Goal: Information Seeking & Learning: Learn about a topic

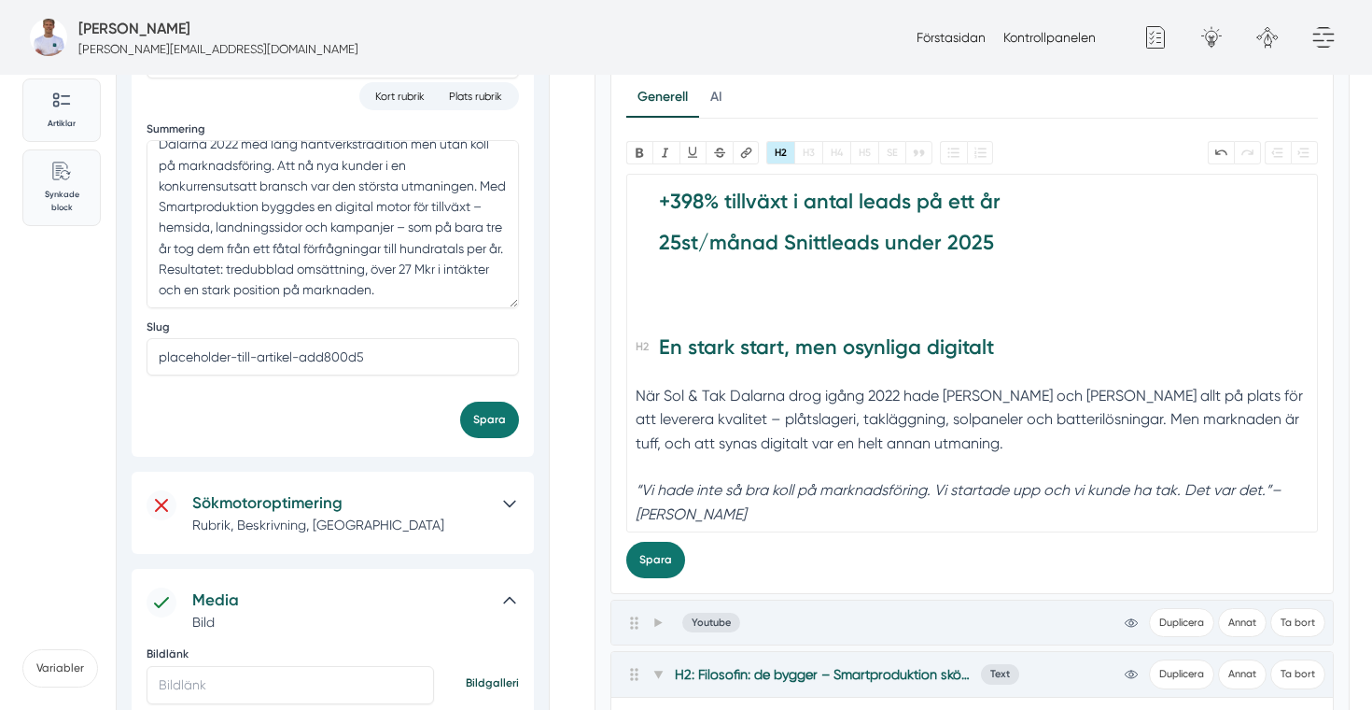
scroll to position [377, 0]
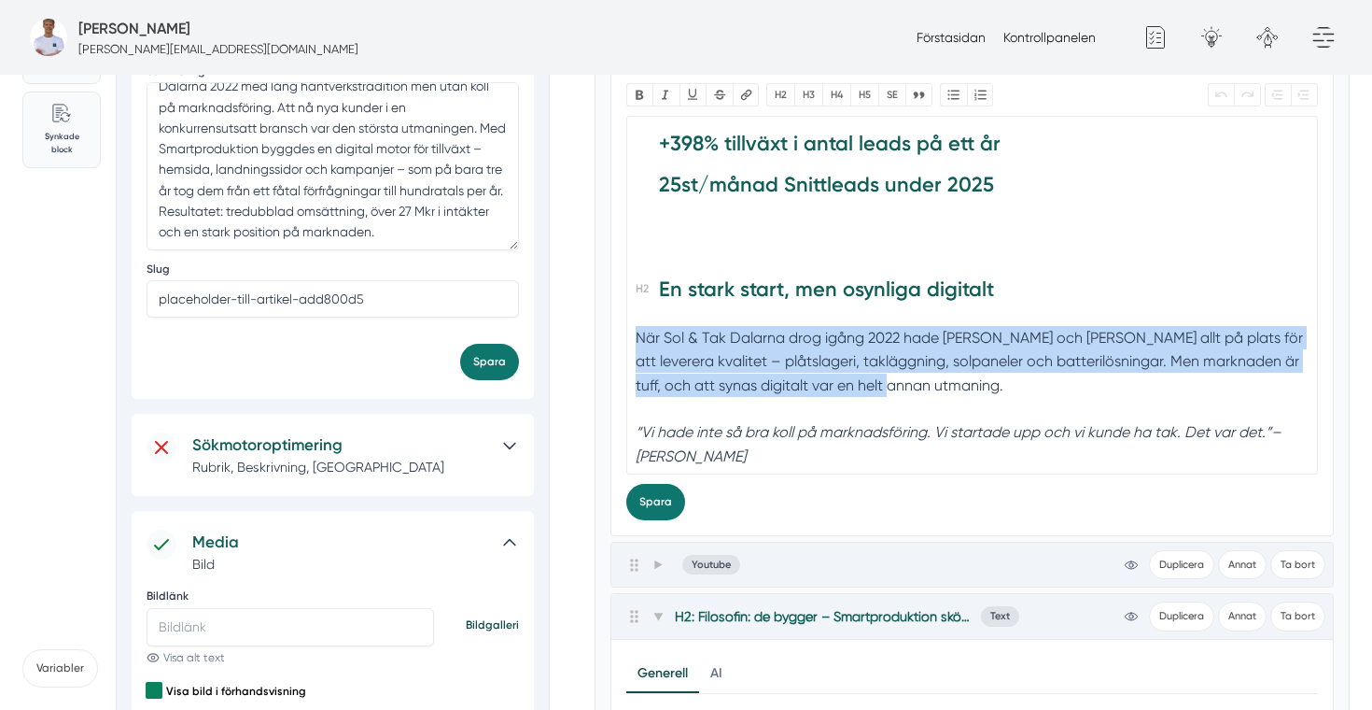
drag, startPoint x: 907, startPoint y: 388, endPoint x: 634, endPoint y: 340, distance: 276.9
click at [634, 340] on trix-editor "+732 % fler förfrågningar sedan start +398% t illväxt i antal leads på ett år 2…" at bounding box center [972, 295] width 693 height 359
paste trix-editor "<h2><strong>+732 %</strong> fler förfrågningar sedan start<br><strong> </strong…"
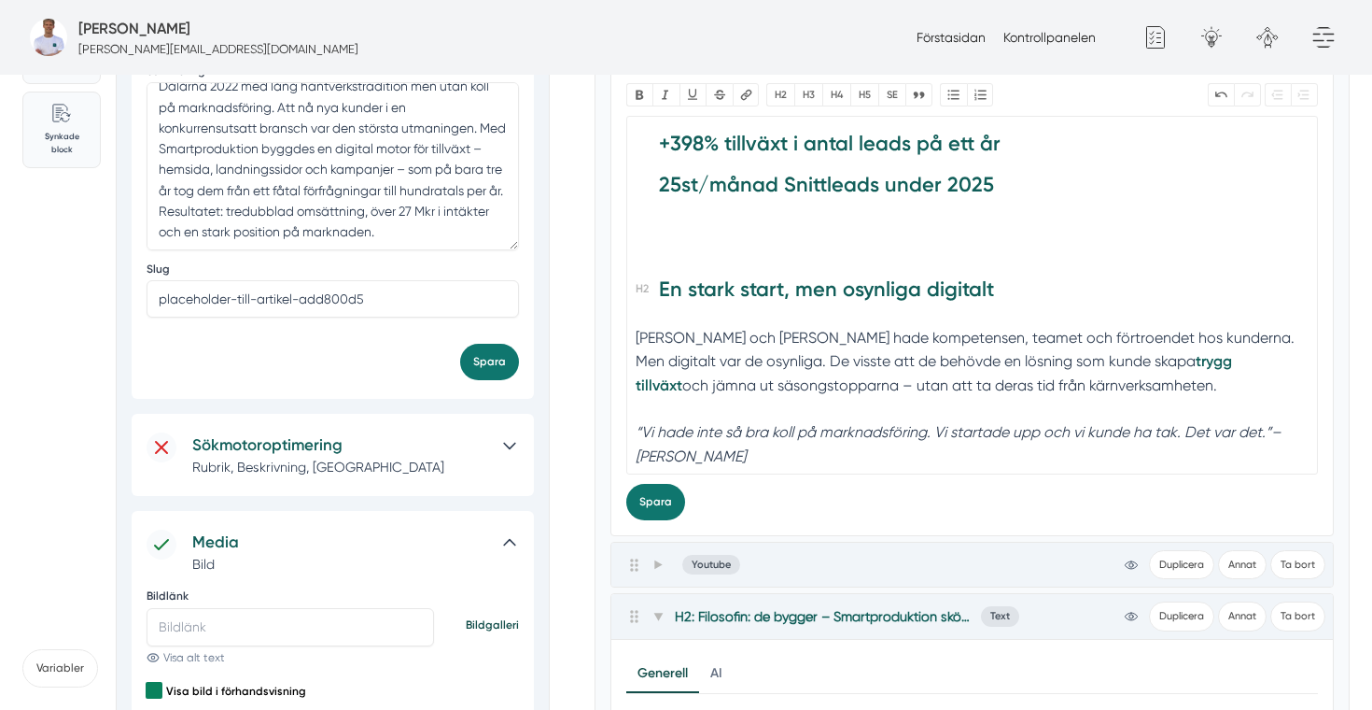
click at [1011, 338] on div "Felix och Markus hade kompetensen, teamet och förtroendet hos kunderna. Men dig…" at bounding box center [972, 373] width 672 height 95
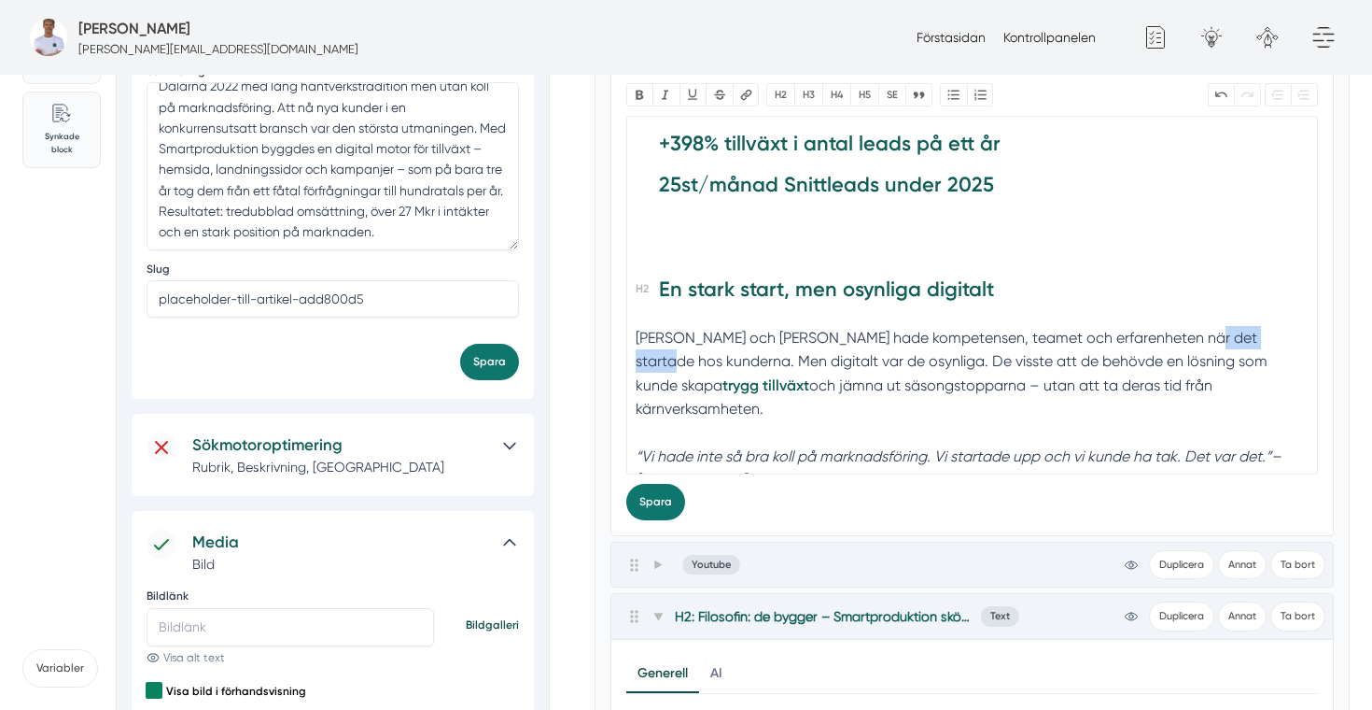
drag, startPoint x: 1274, startPoint y: 334, endPoint x: 1179, endPoint y: 327, distance: 95.5
click at [1179, 328] on div "Felix och Markus hade kompetensen, teamet och erfarenheten när det startade hos…" at bounding box center [972, 385] width 672 height 119
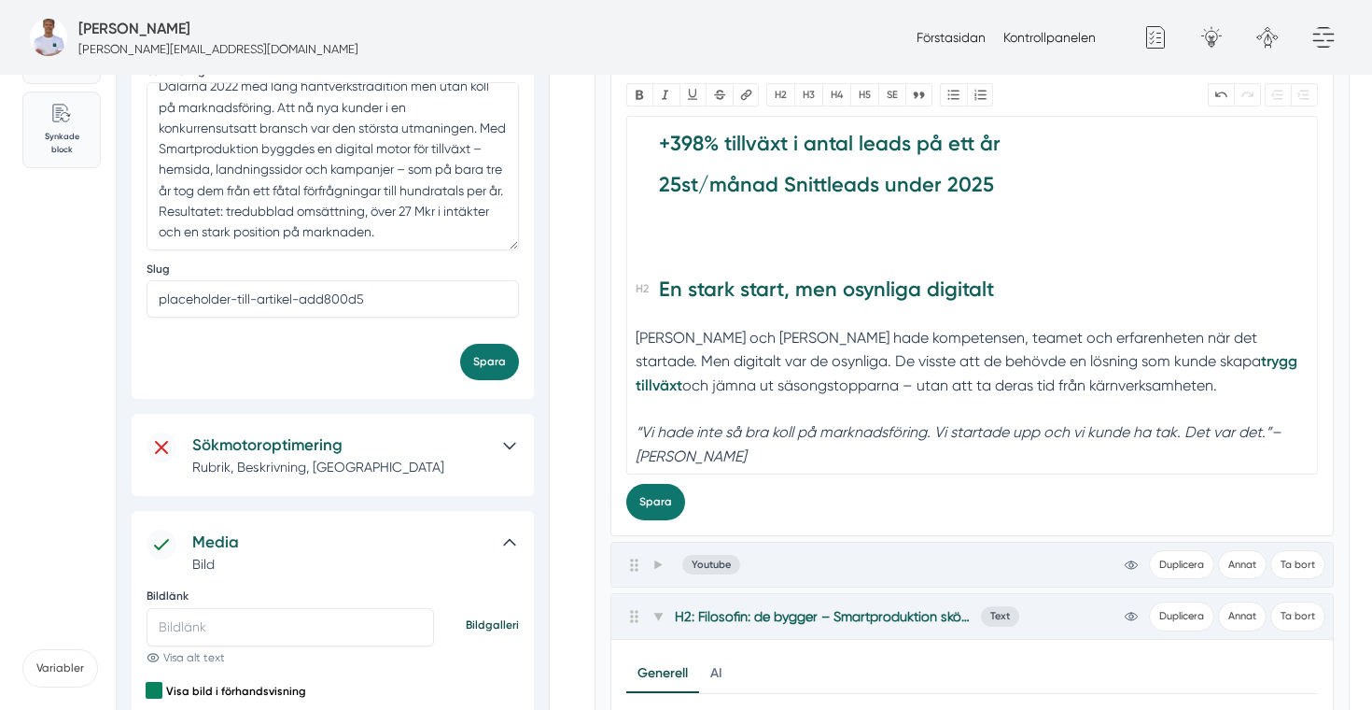
click at [1198, 332] on div "Felix och Markus hade kompetensen, teamet och erfarenheten när det startade. Me…" at bounding box center [972, 373] width 672 height 95
type trix-editor "<h2><strong>+732 %</strong> fler förfrågningar sedan start<br><strong> </strong…"
click at [667, 381] on div "Felix och Markus hade kompetensen, teamet och erfarenheten när det startade, me…" at bounding box center [972, 373] width 672 height 95
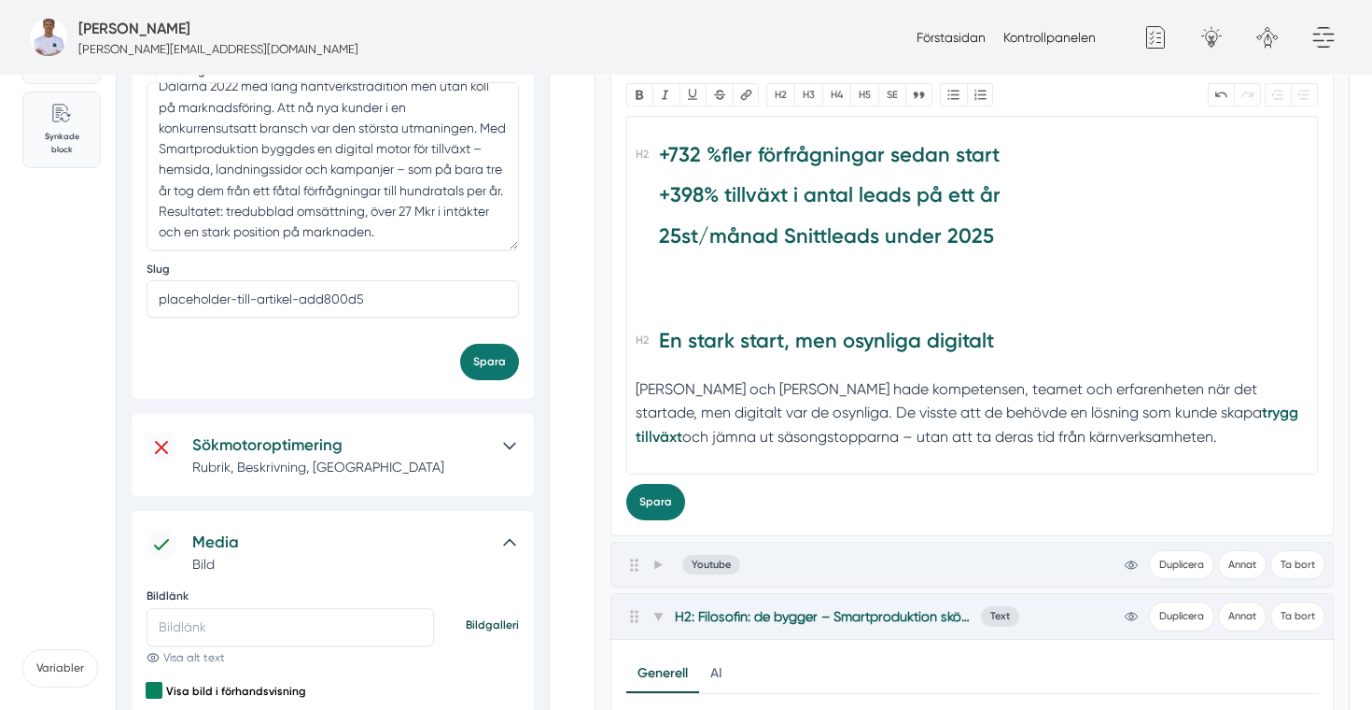
scroll to position [52, 0]
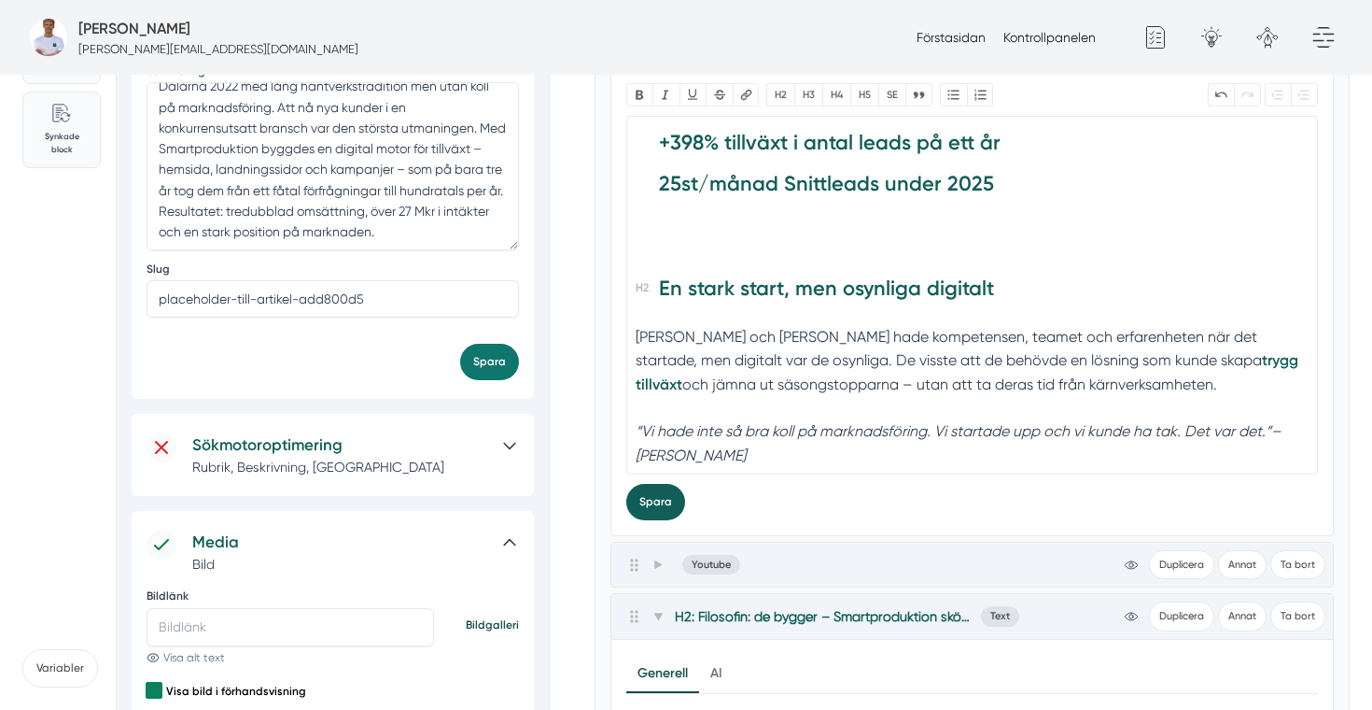
click at [666, 491] on button "Spara" at bounding box center [655, 502] width 59 height 36
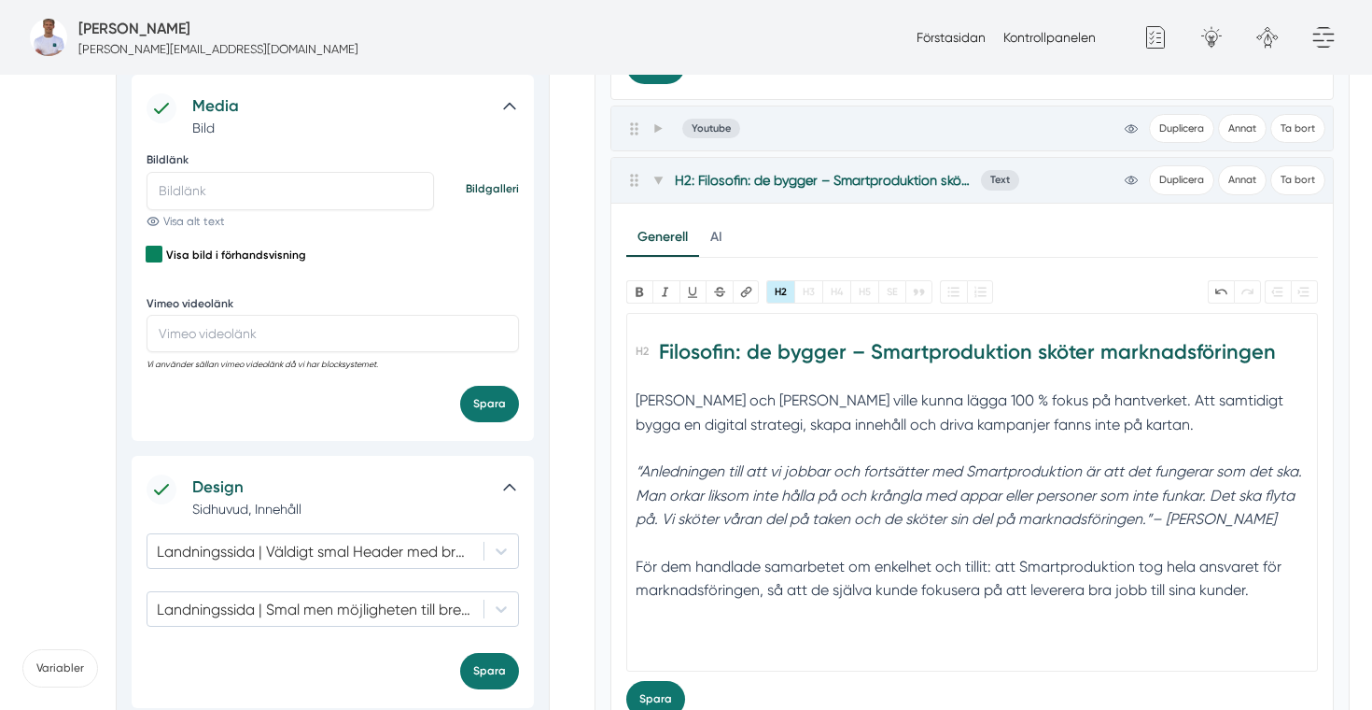
scroll to position [843, 0]
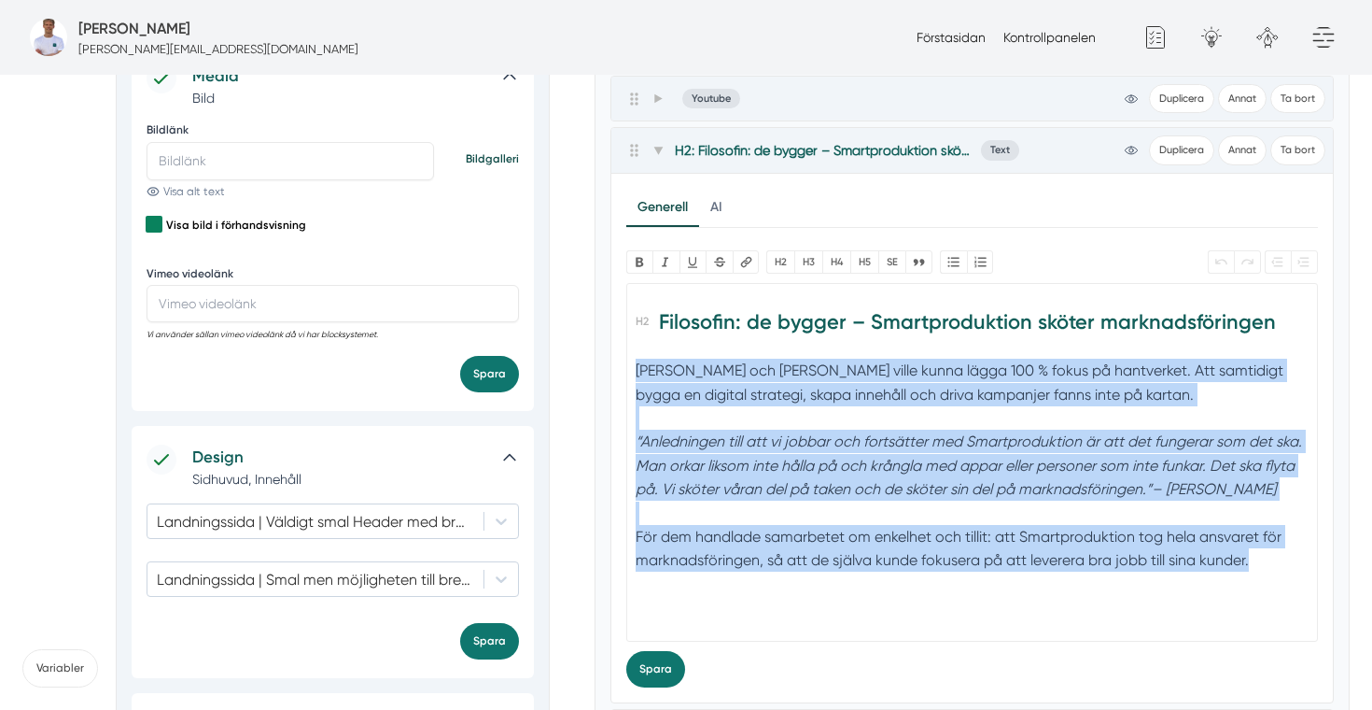
drag, startPoint x: 1265, startPoint y: 567, endPoint x: 630, endPoint y: 365, distance: 666.2
click at [630, 365] on trix-editor "Filosofin: de bygger – Smartproduktion sköter marknadsföringen Felix och Markus…" at bounding box center [972, 462] width 693 height 359
paste trix-editor "<h2>Filosofin: de bygger – Smartproduktion sköter marknadsföringen</h2><div>Sol…"
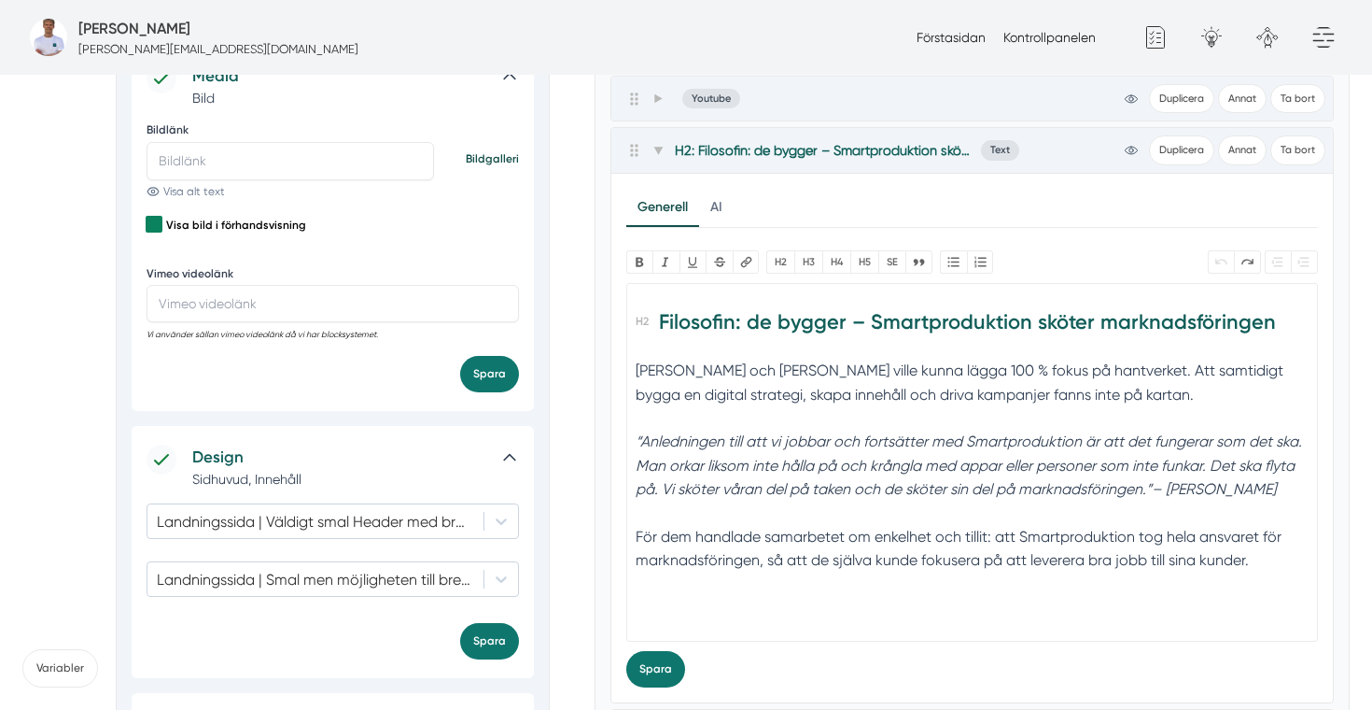
paste trix-editor "Sol &amp; Tak valde att samarbeta med Smartproduktion för att få <strong>enkelh…"
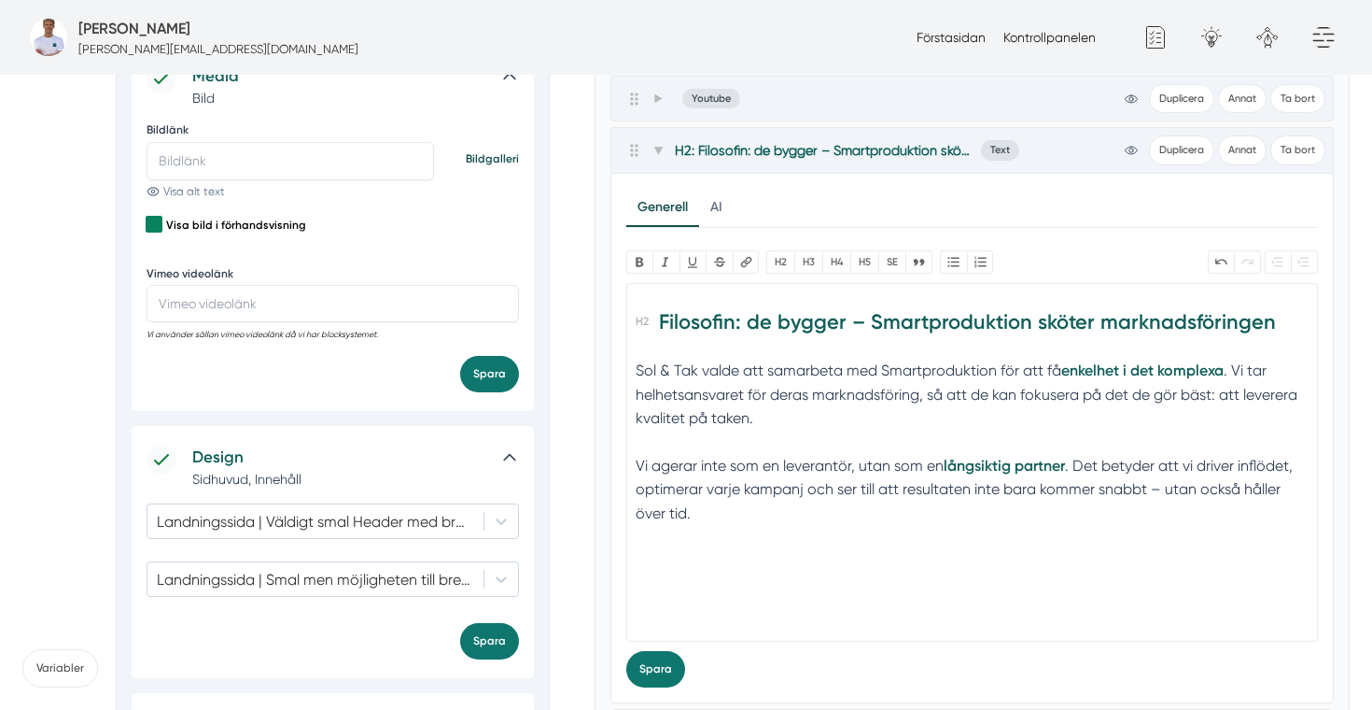
paste trix-editor "<h2>Filosofin: de bygger – Smartproduktion sköter marknadsföringen</h2><div>Sol…"
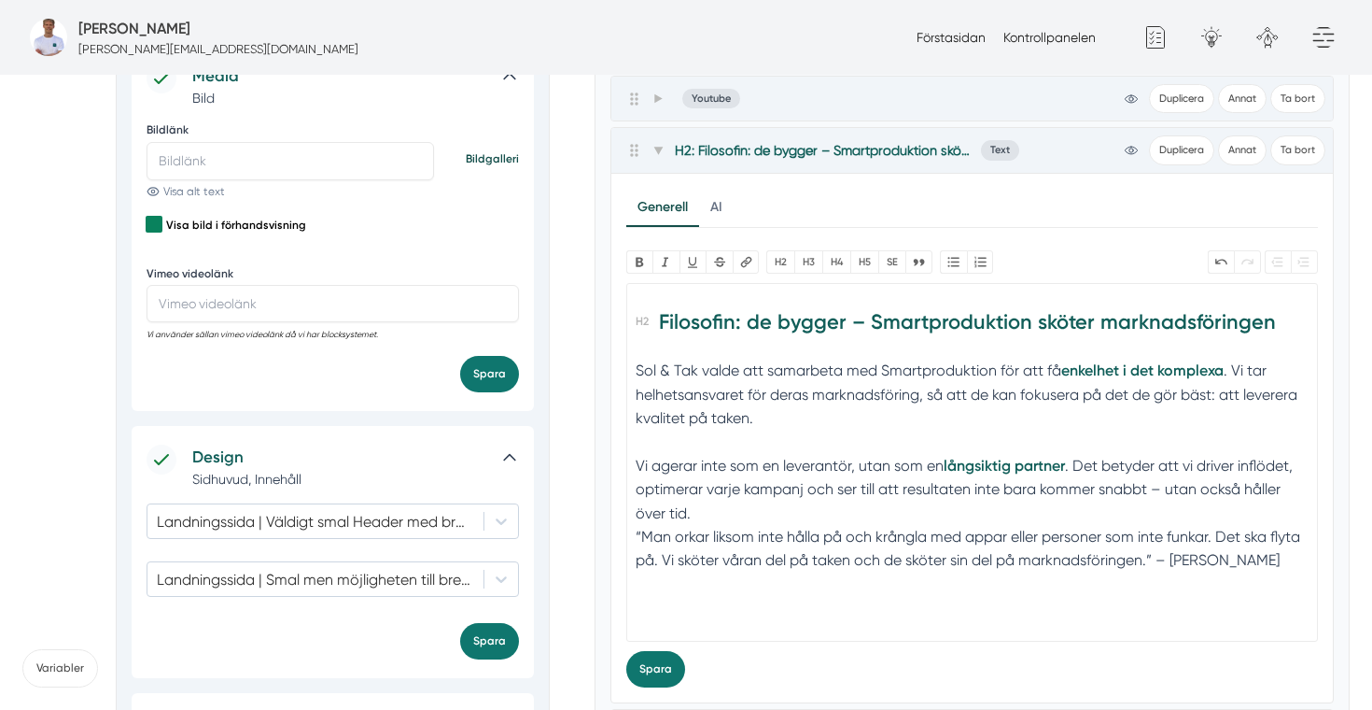
click at [763, 514] on div "Vi agerar inte som en leverantör, utan som en långsiktig partner . Det betyder …" at bounding box center [972, 513] width 672 height 119
type trix-editor "<h2>Filosofin: de bygger – Smartproduktion sköter marknadsföringen</h2><div>Sol…"
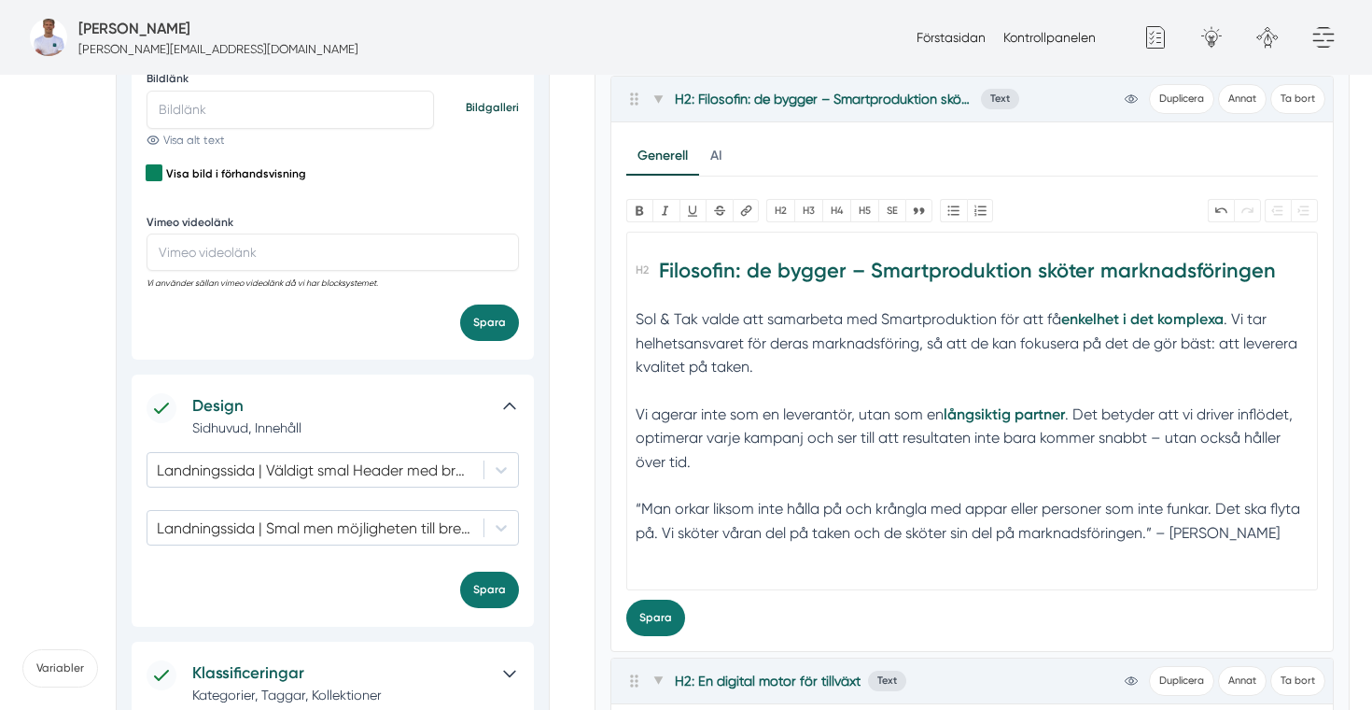
scroll to position [897, 0]
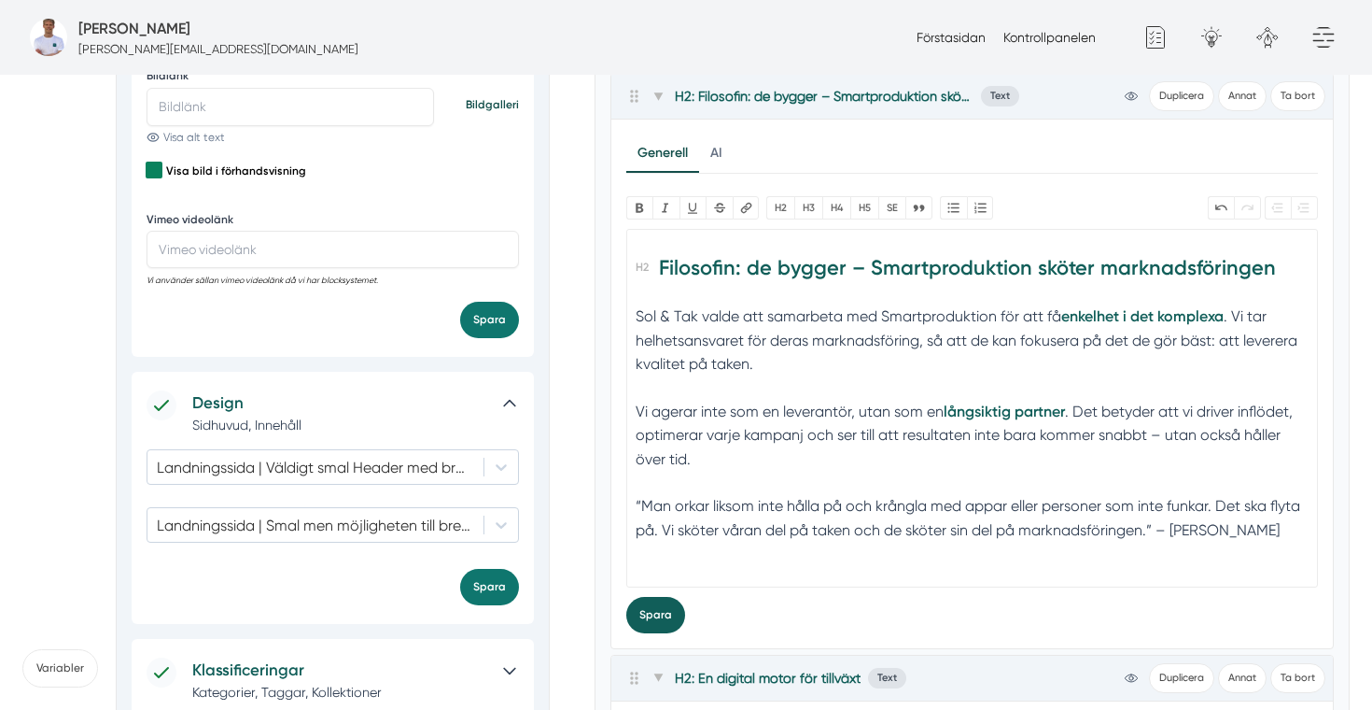
click at [646, 603] on button "Spara" at bounding box center [655, 615] width 59 height 36
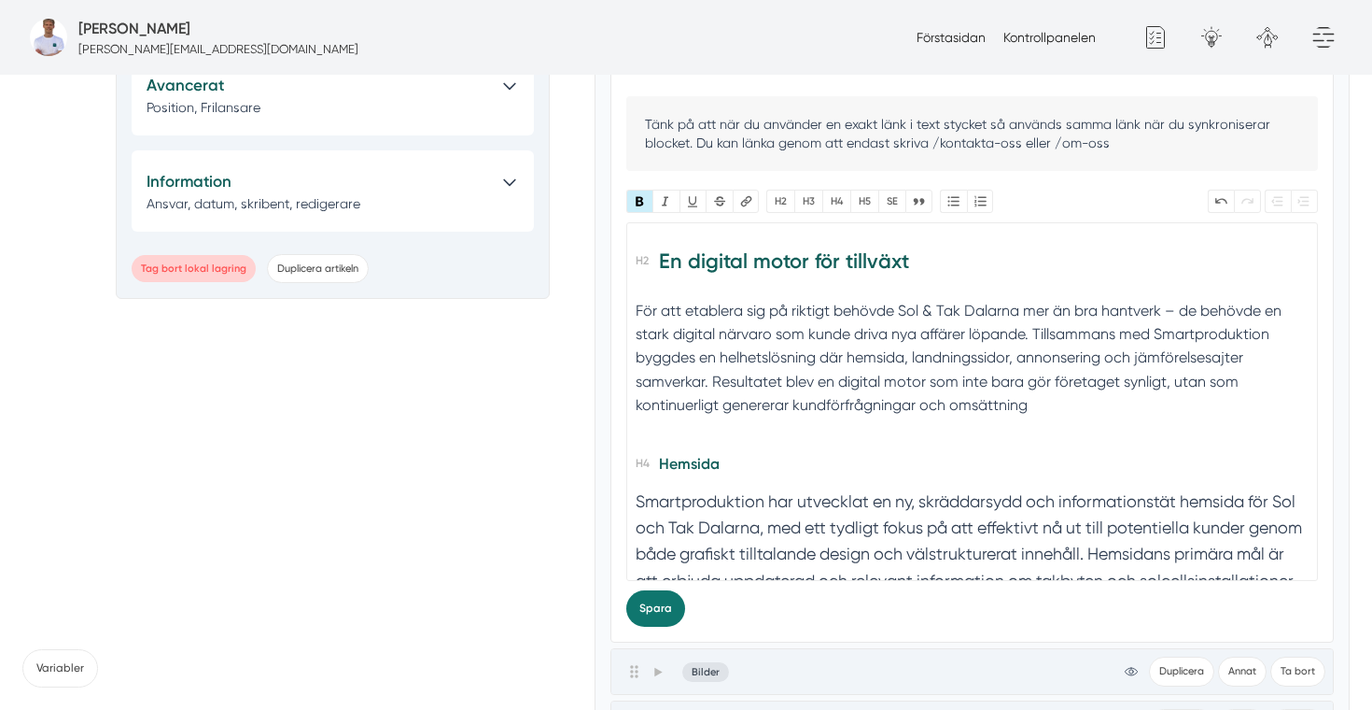
scroll to position [1597, 0]
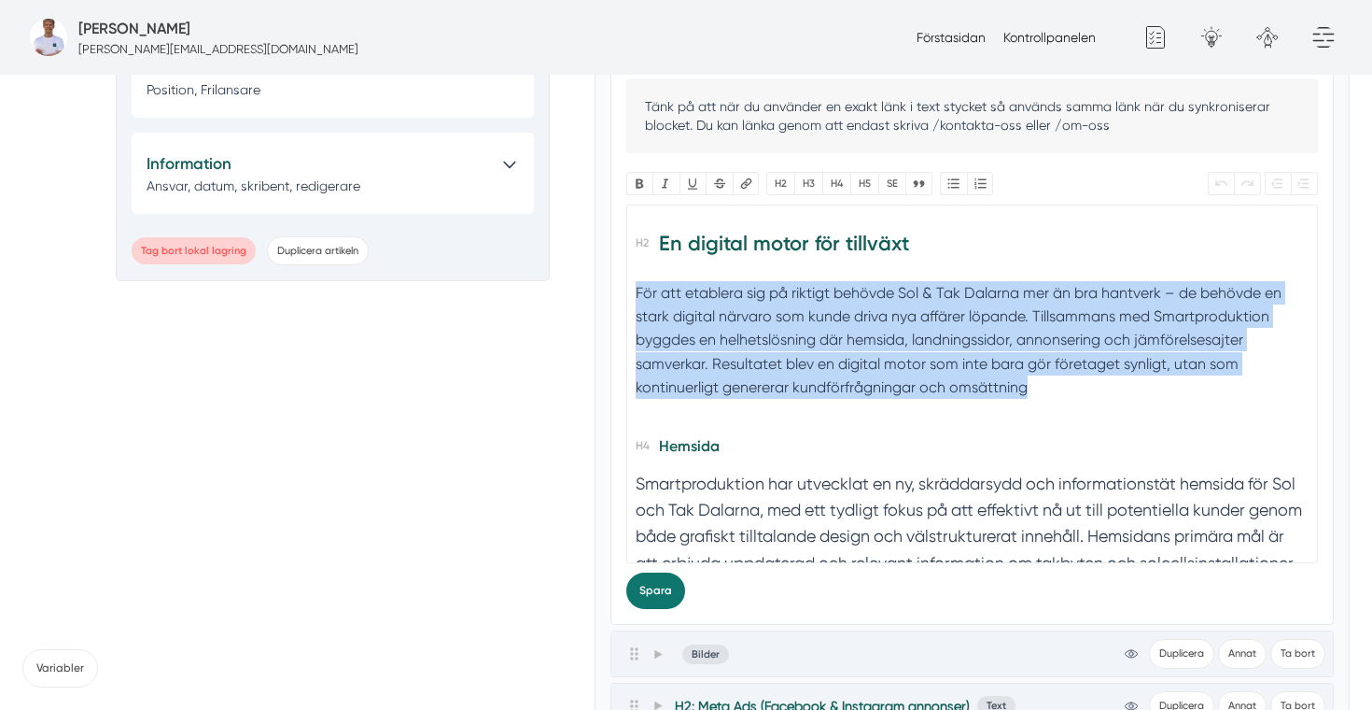
drag, startPoint x: 1079, startPoint y: 393, endPoint x: 615, endPoint y: 297, distance: 473.9
click at [615, 297] on div "Generell AI Nytt innehåll Förbättra innehållet Tänk på att när du använder en e…" at bounding box center [973, 313] width 723 height 623
paste trix-editor "<h2>En digital motor för tillväxt</h2><div>För Sol &amp; Tak byggde vi en <stro…"
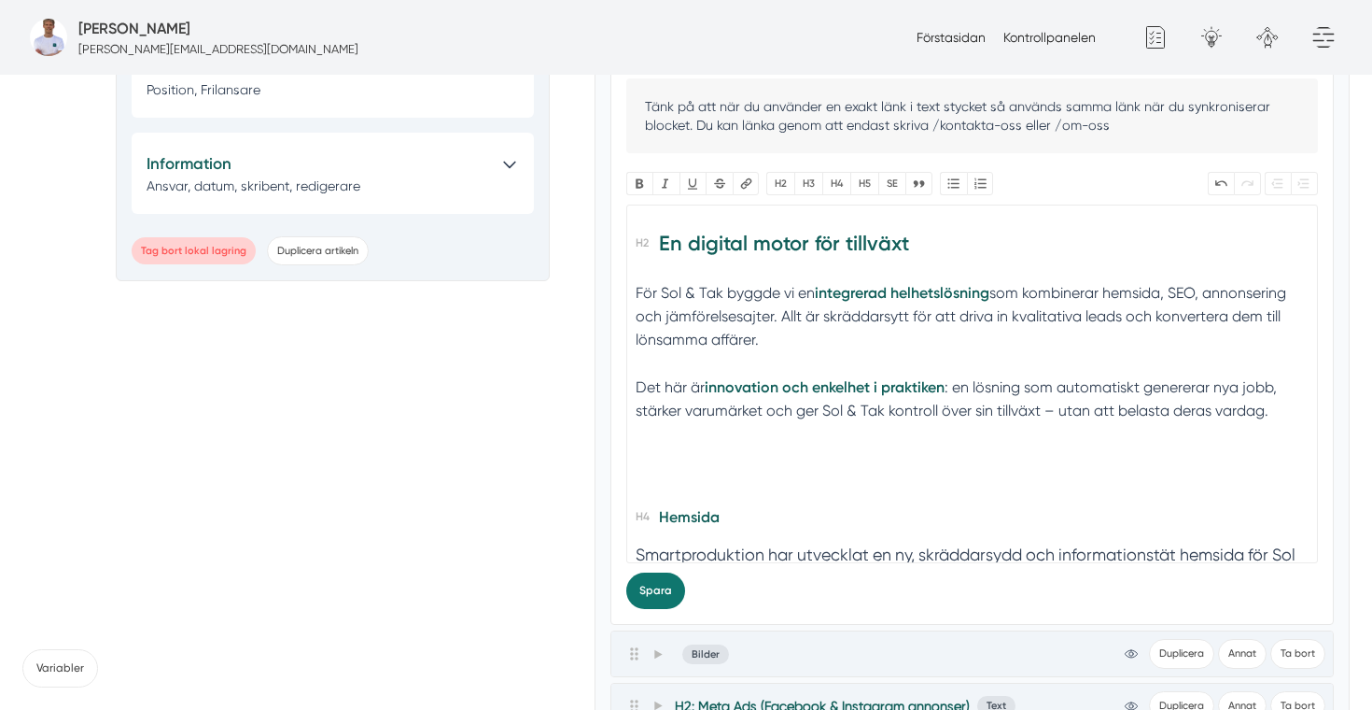
click at [872, 287] on strong "integrerad helhetslösning" at bounding box center [902, 293] width 175 height 18
drag, startPoint x: 1130, startPoint y: 290, endPoint x: 1105, endPoint y: 290, distance: 24.3
click at [1105, 290] on div "För Sol & Tak byggde vi en helhetslösning som kombinerar hemsida, SEO, annonser…" at bounding box center [972, 328] width 672 height 95
click at [1182, 317] on div "För Sol & Tak byggde vi en helhetslösning som kombinerar hemsida, sökordsoptime…" at bounding box center [972, 328] width 672 height 95
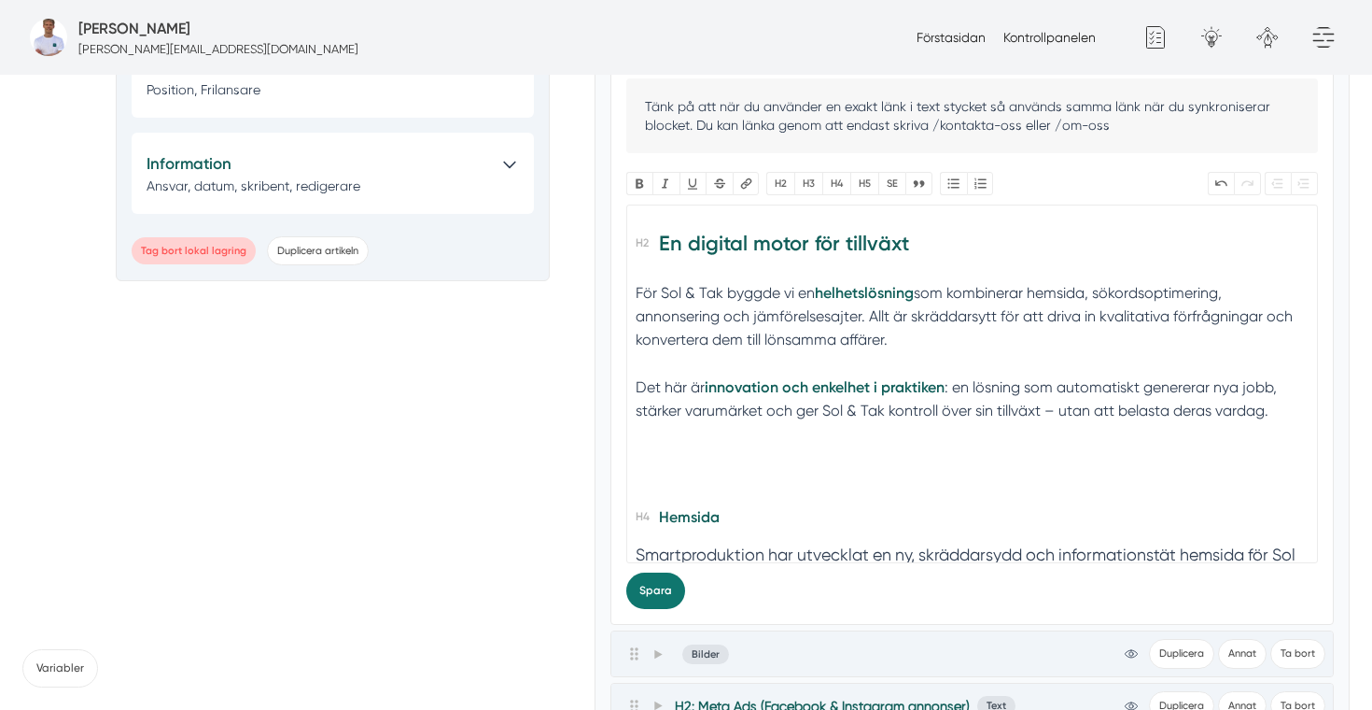
click at [1005, 377] on div "Det här är innovation och enkelhet i praktiken : en lösning som automatiskt gen…" at bounding box center [972, 410] width 672 height 71
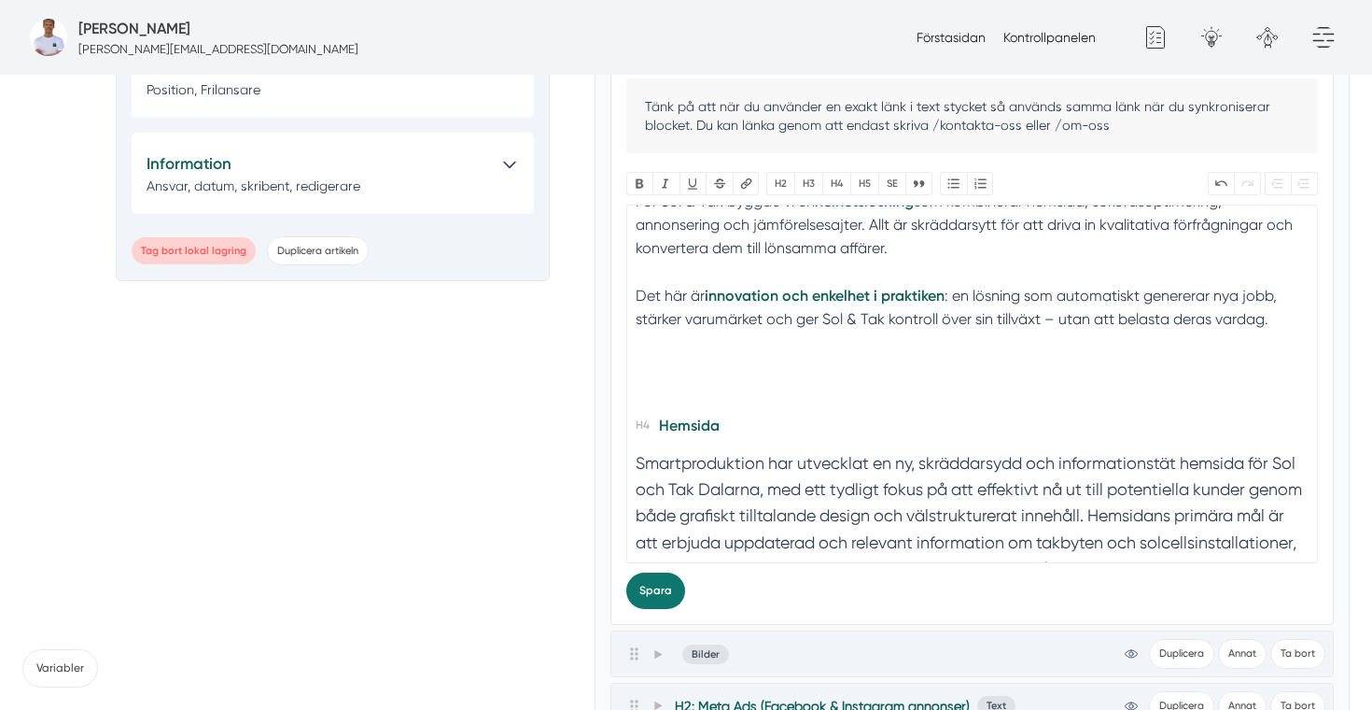
scroll to position [131, 0]
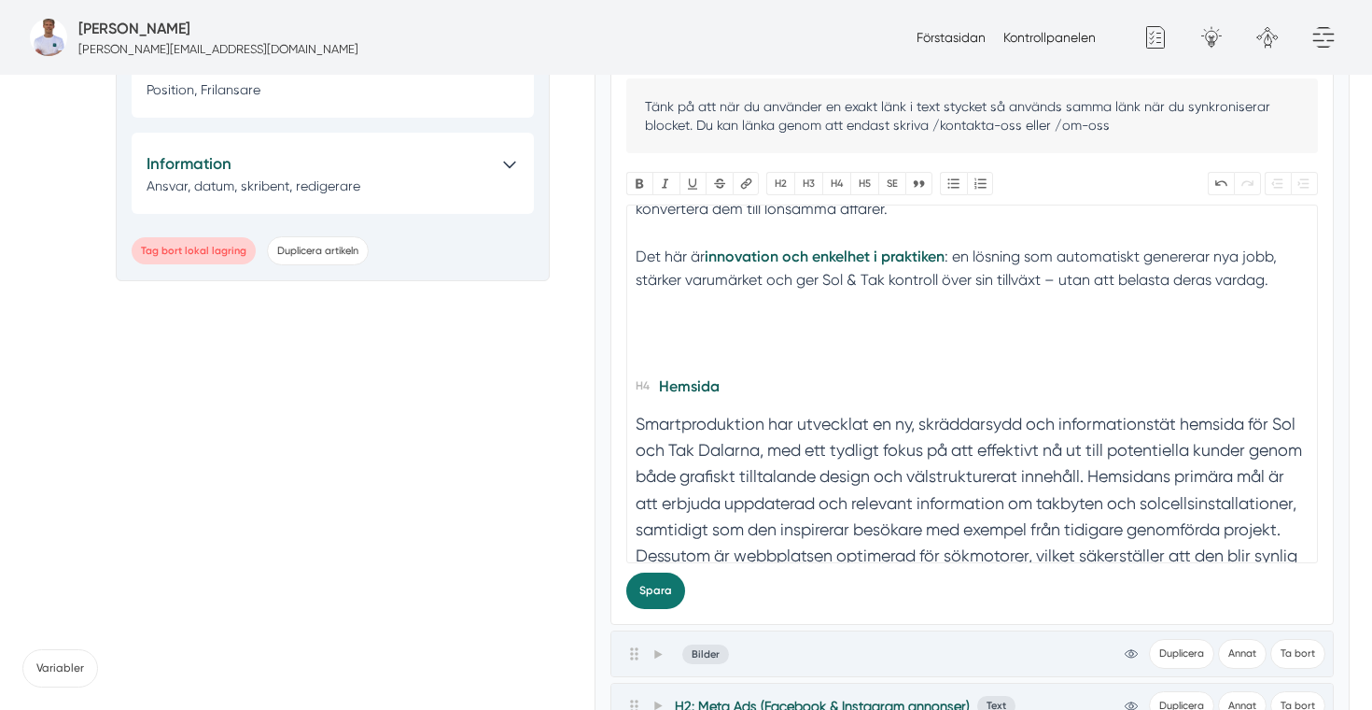
click at [699, 336] on div at bounding box center [972, 340] width 672 height 48
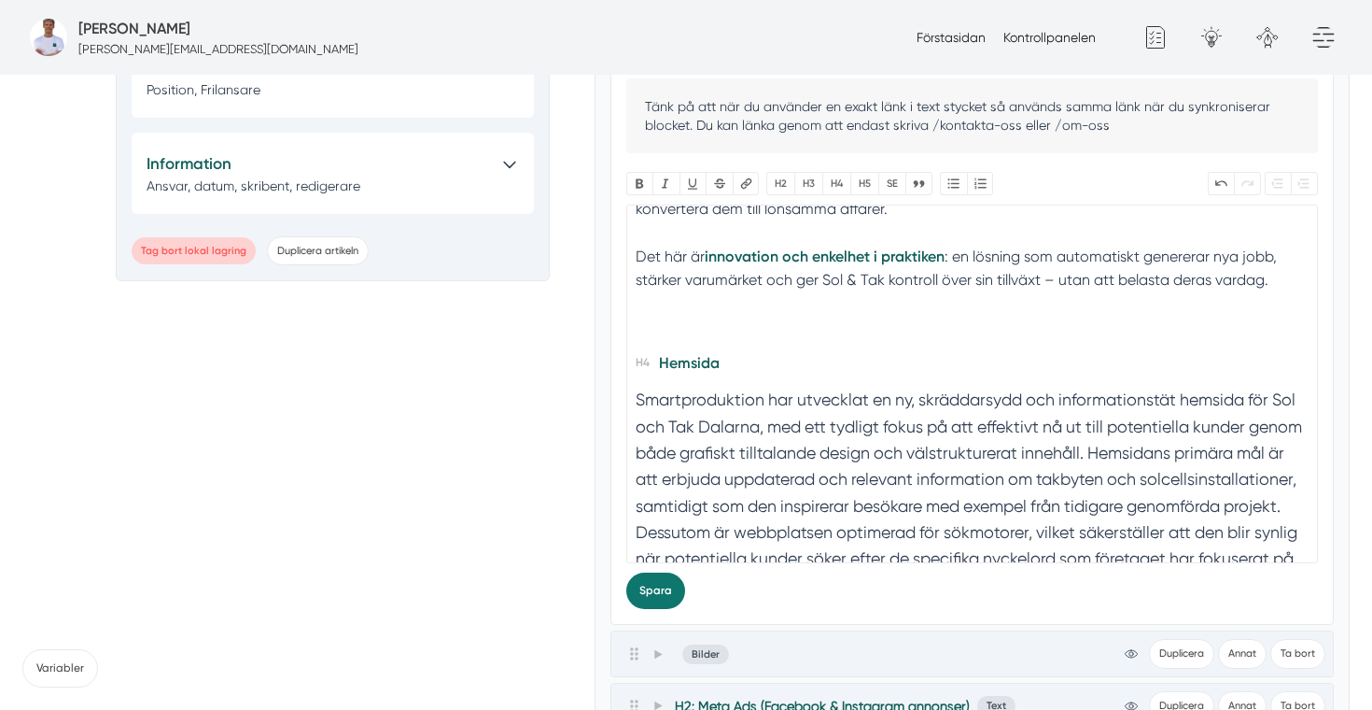
type trix-editor "<h2>En digital motor för tillväxt</h2><div>För Sol &amp; Tak byggde vi en <stro…"
click at [798, 457] on section "Smartproduktion har utvecklat en ny, skräddarsydd och informationstät hemsida f…" at bounding box center [972, 497] width 672 height 220
click at [852, 276] on div "Det här är innovation och enkelhet i praktiken : en lösning som automatiskt gen…" at bounding box center [972, 280] width 672 height 71
click at [830, 419] on section "Smartproduktion har utvecklat en ny, skräddarsydd och informationstät hemsida f…" at bounding box center [972, 497] width 672 height 220
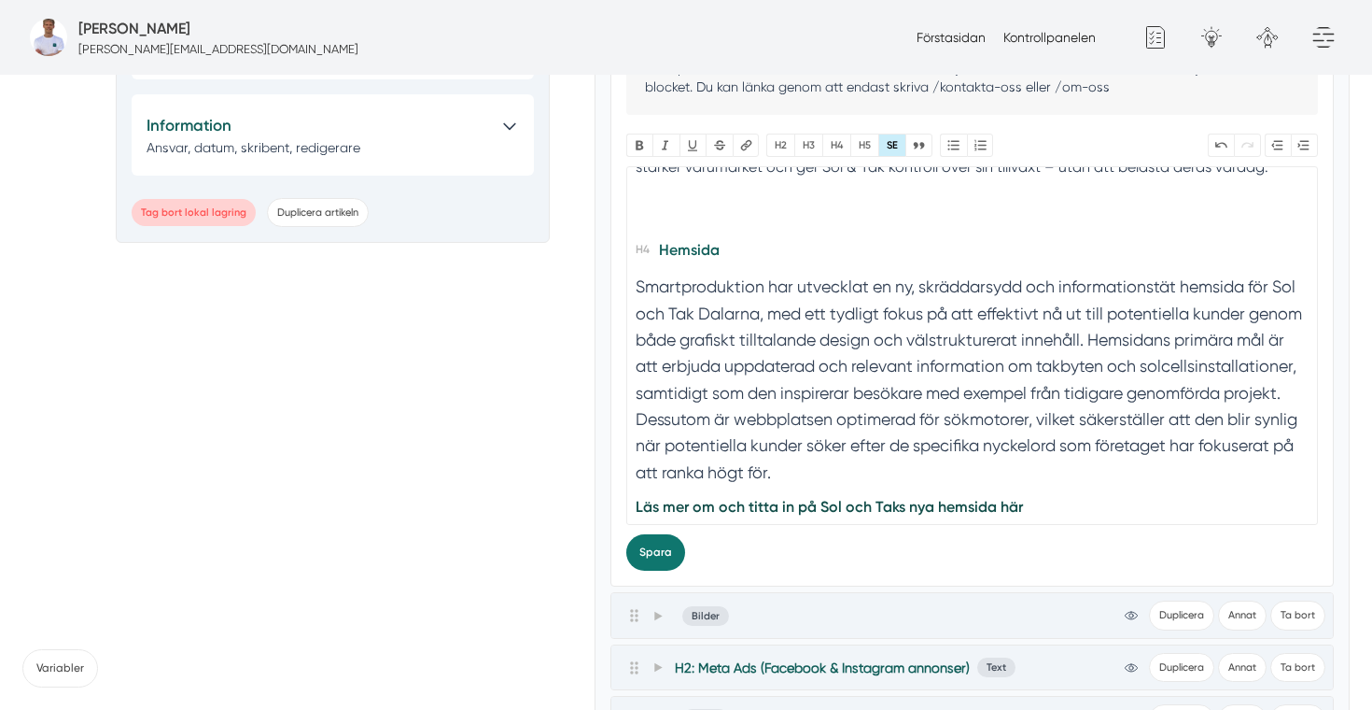
scroll to position [1640, 0]
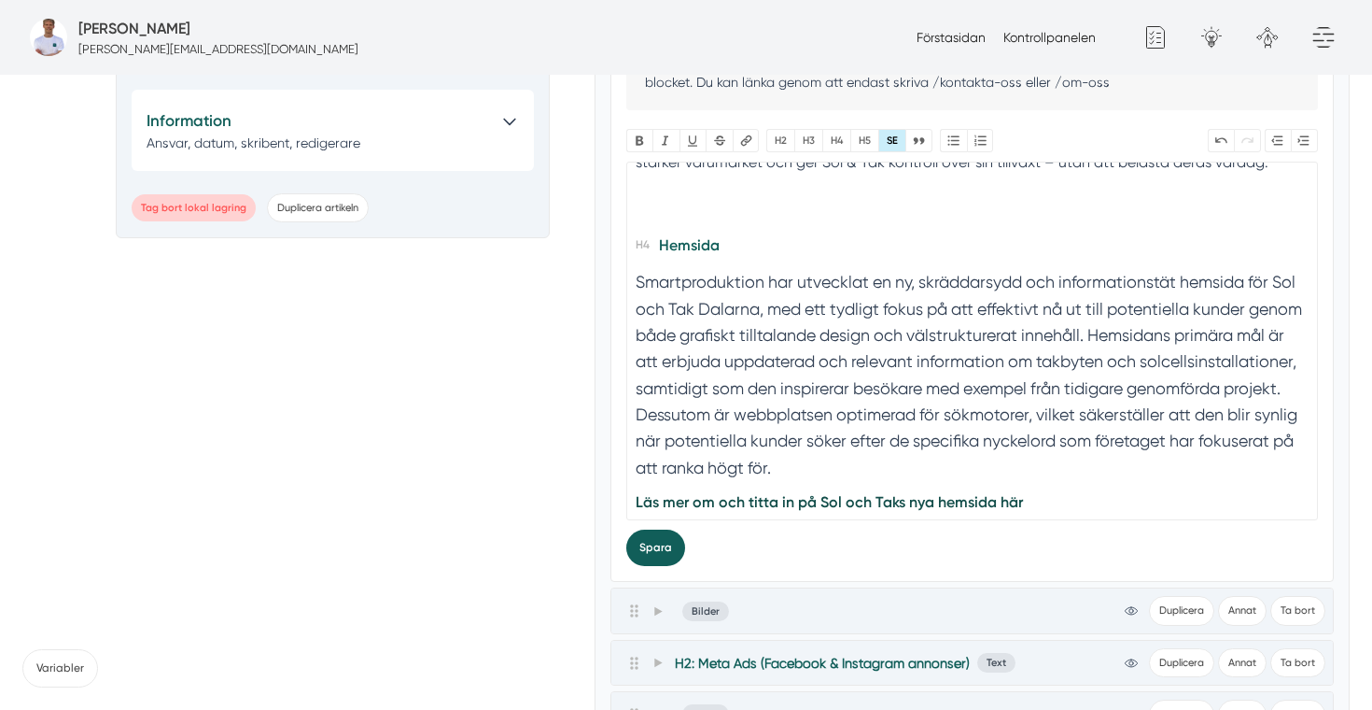
click at [659, 548] on button "Spara" at bounding box center [655, 547] width 59 height 36
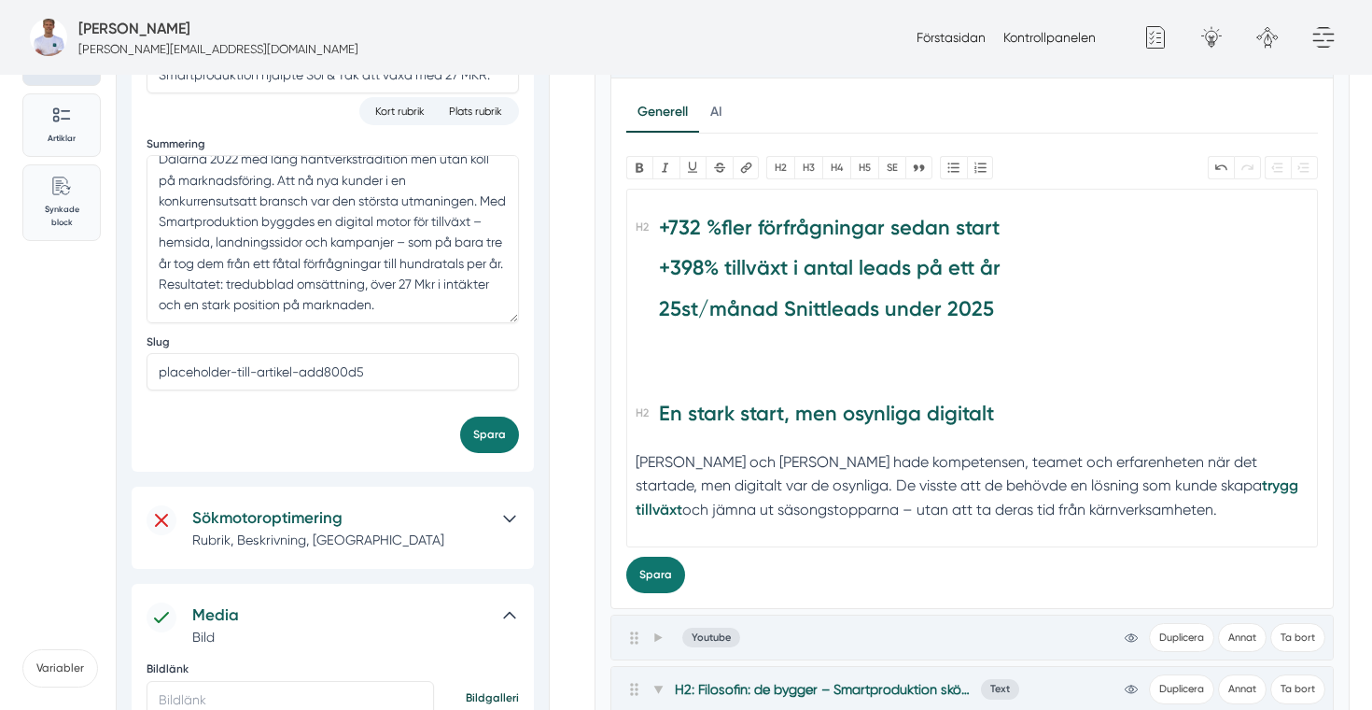
scroll to position [299, 0]
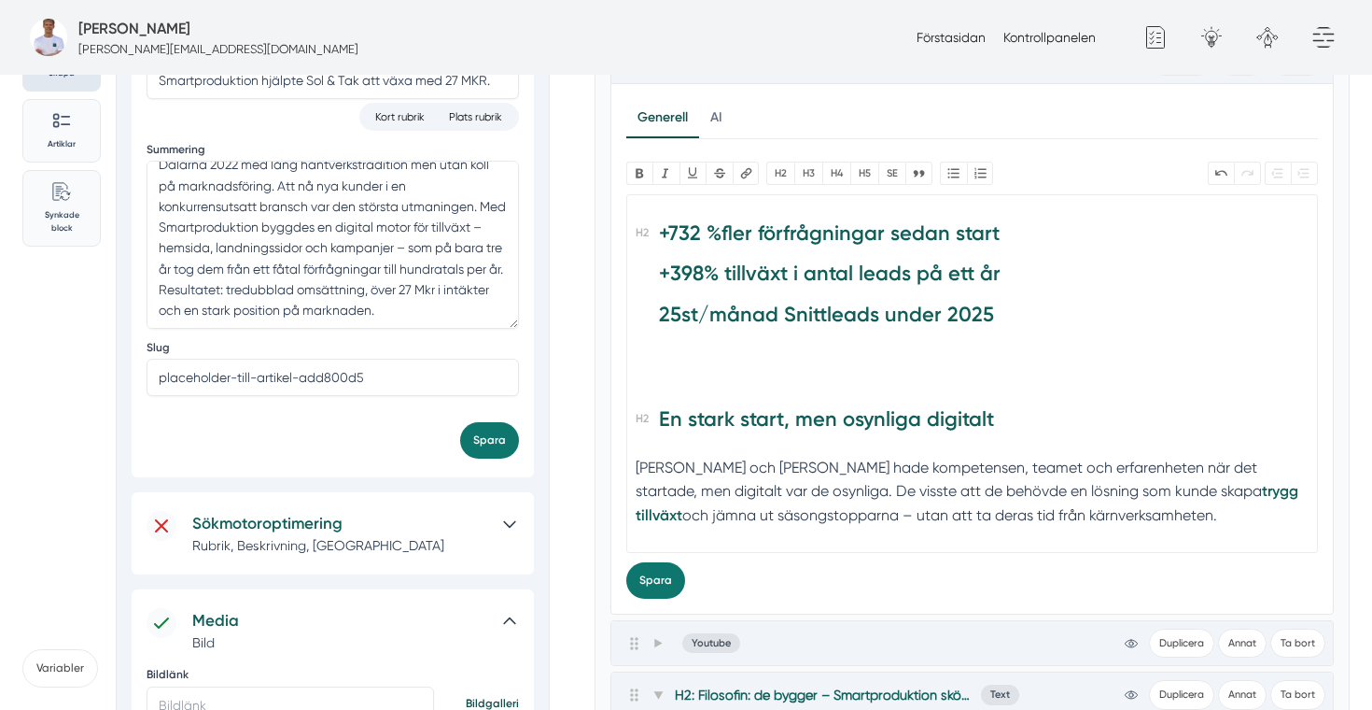
click at [739, 327] on h2 "+732 % fler förfrågningar sedan start +398% t illväxt i antal leads på ett år 2…" at bounding box center [972, 300] width 672 height 174
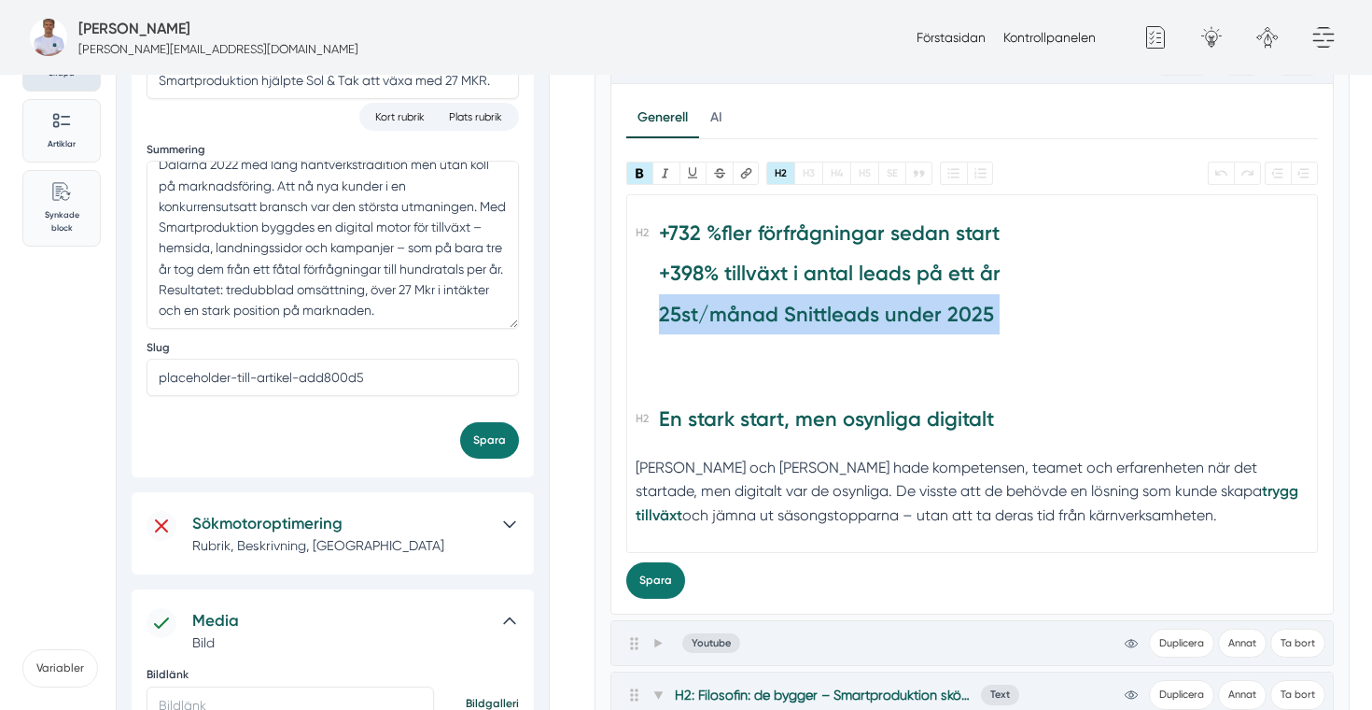
click at [739, 327] on h2 "+732 % fler förfrågningar sedan start +398% t illväxt i antal leads på ett år 2…" at bounding box center [972, 300] width 672 height 174
paste trix-editor "<h2><strong>+732 %</strong> fler förfrågningar sedan start<br><strong> </strong…"
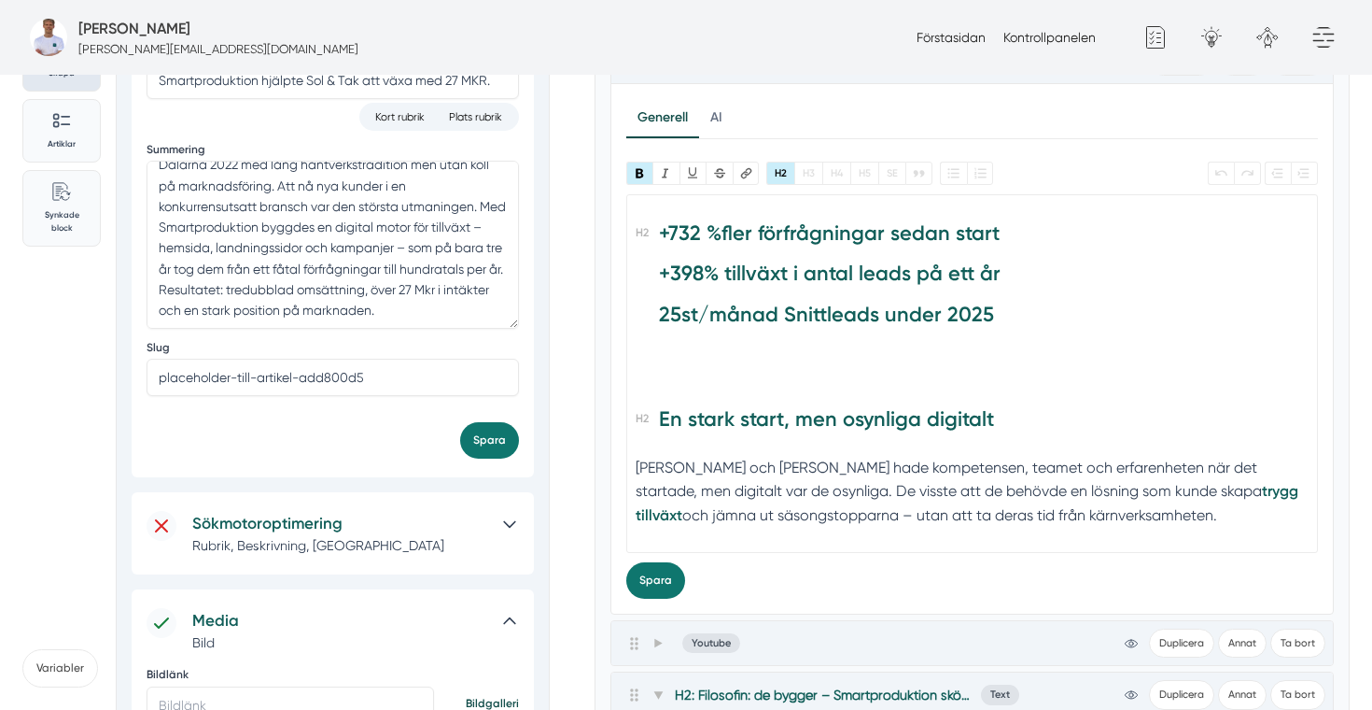
type trix-editor "<h2><strong>+732 %</strong> fler förfrågningar sedan start<br><strong> </strong…"
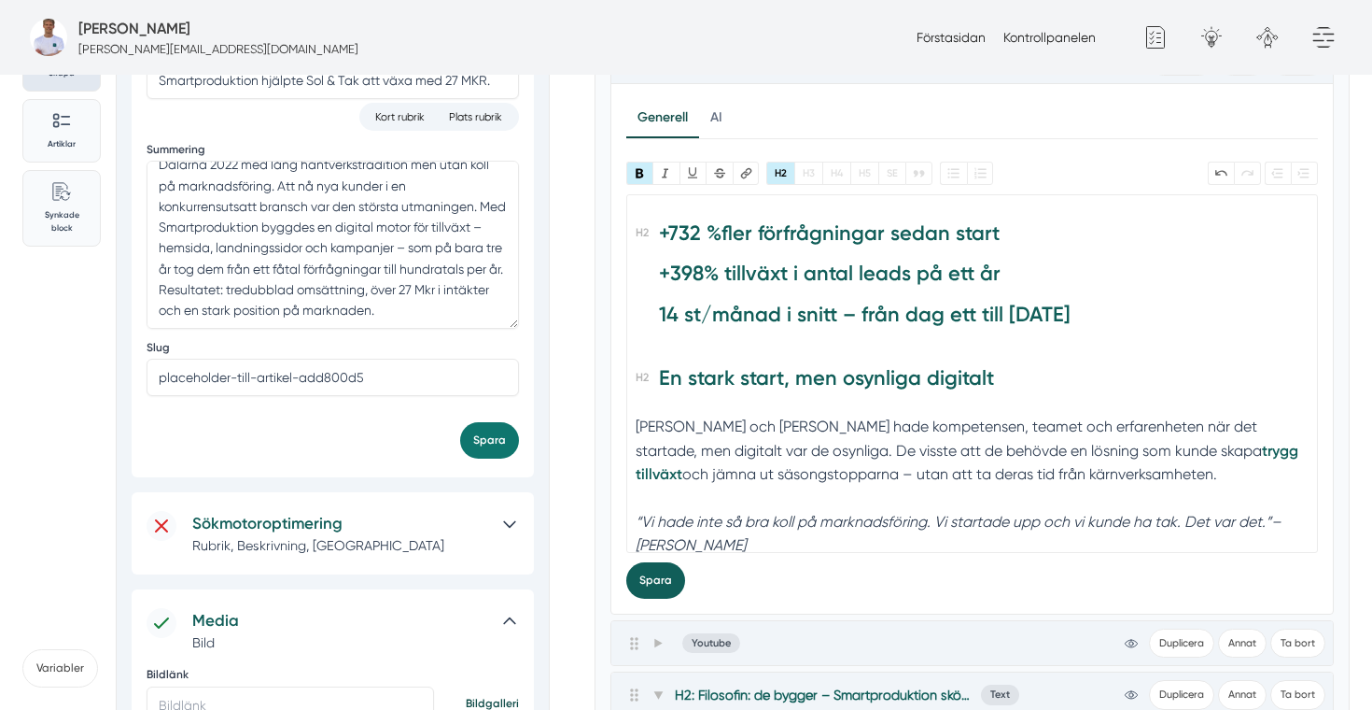
click at [654, 582] on button "Spara" at bounding box center [655, 580] width 59 height 36
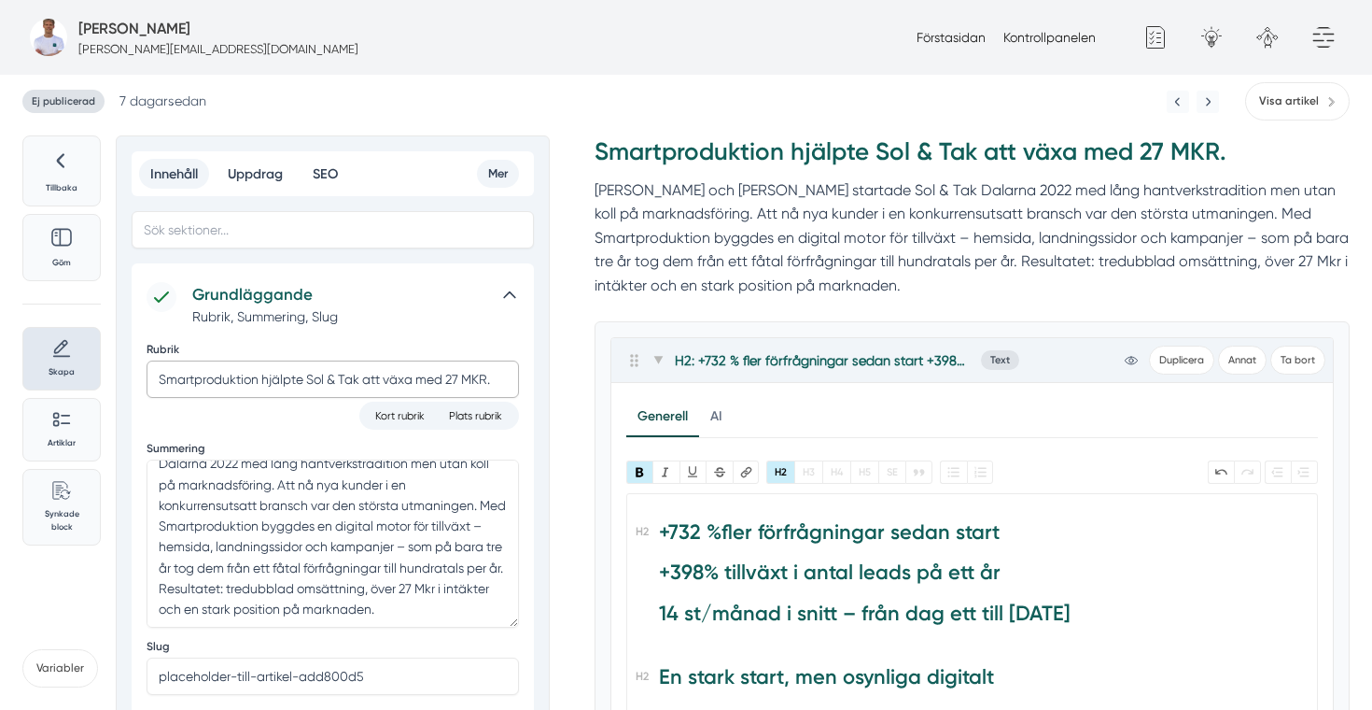
click at [493, 379] on input "Smartproduktion hjälpte Sol & Tak att växa med 27 MKR." at bounding box center [333, 378] width 373 height 37
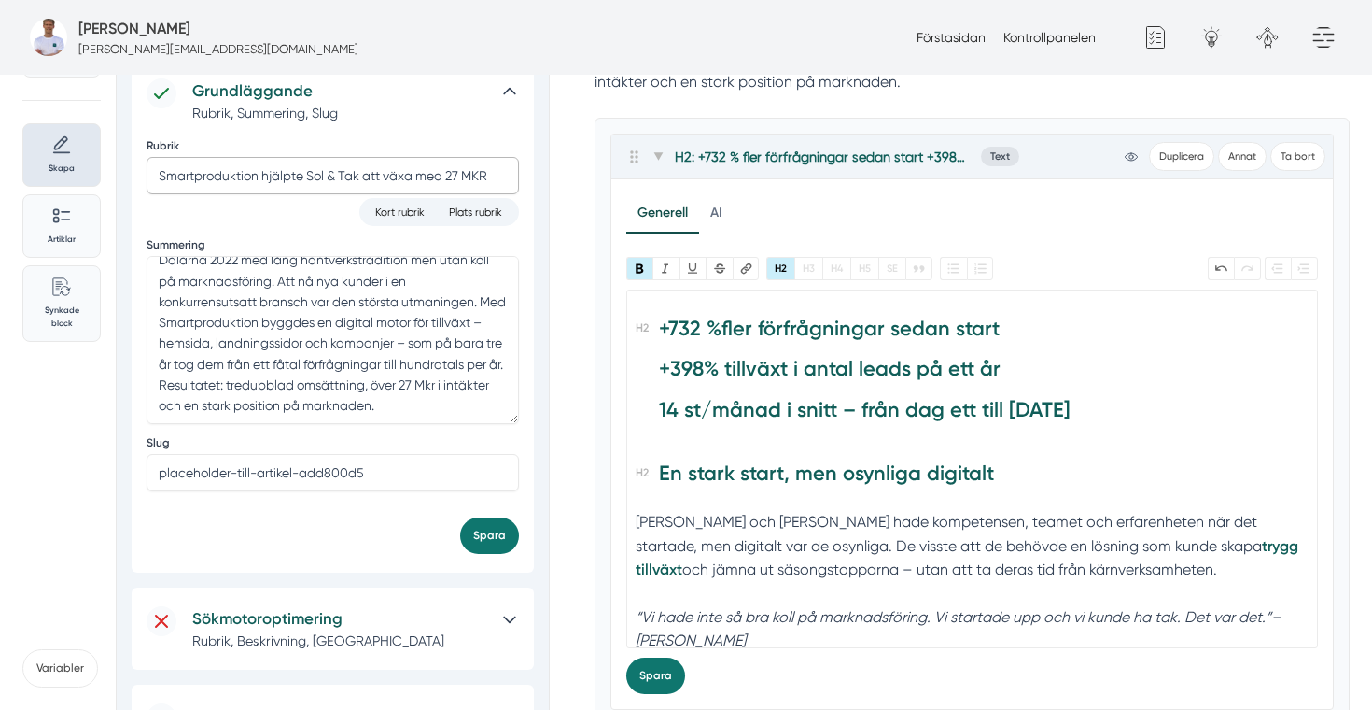
scroll to position [248, 0]
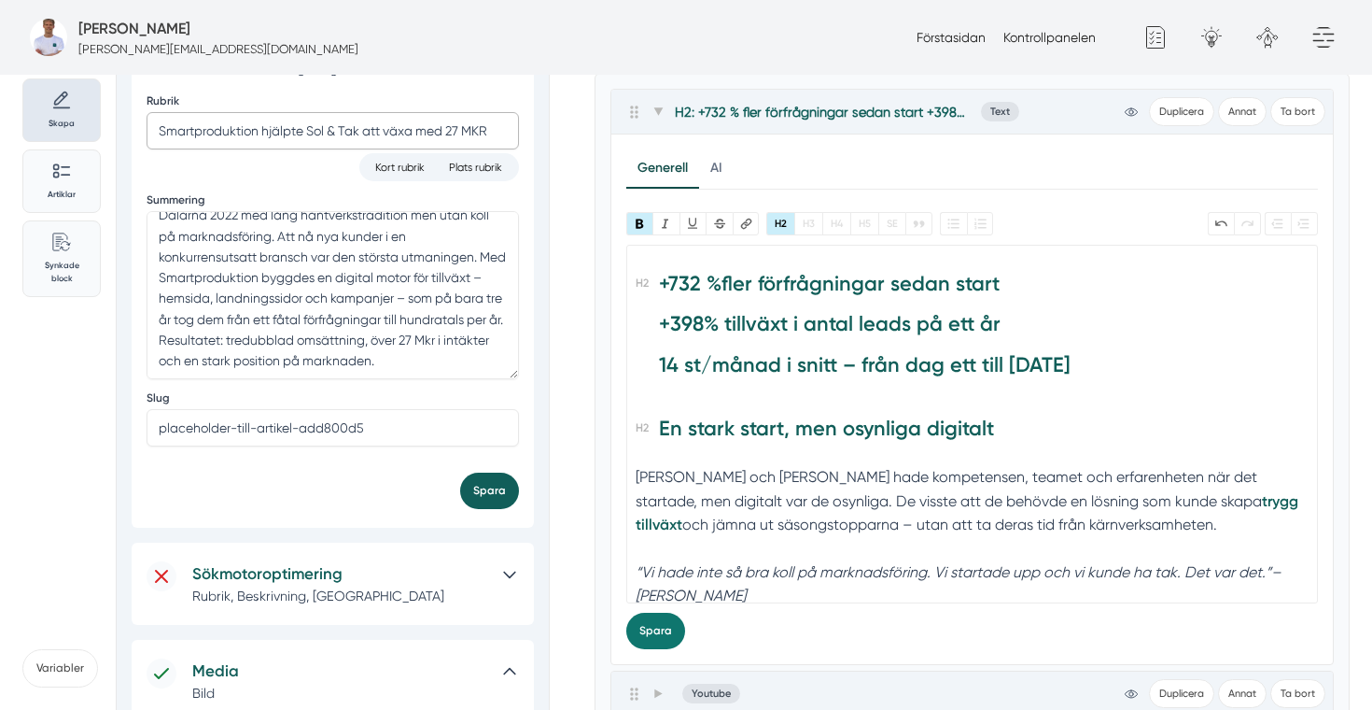
type input "Smartproduktion hjälpte Sol & Tak att växa med 27 MKR"
click at [475, 490] on button "Spara" at bounding box center [489, 490] width 59 height 36
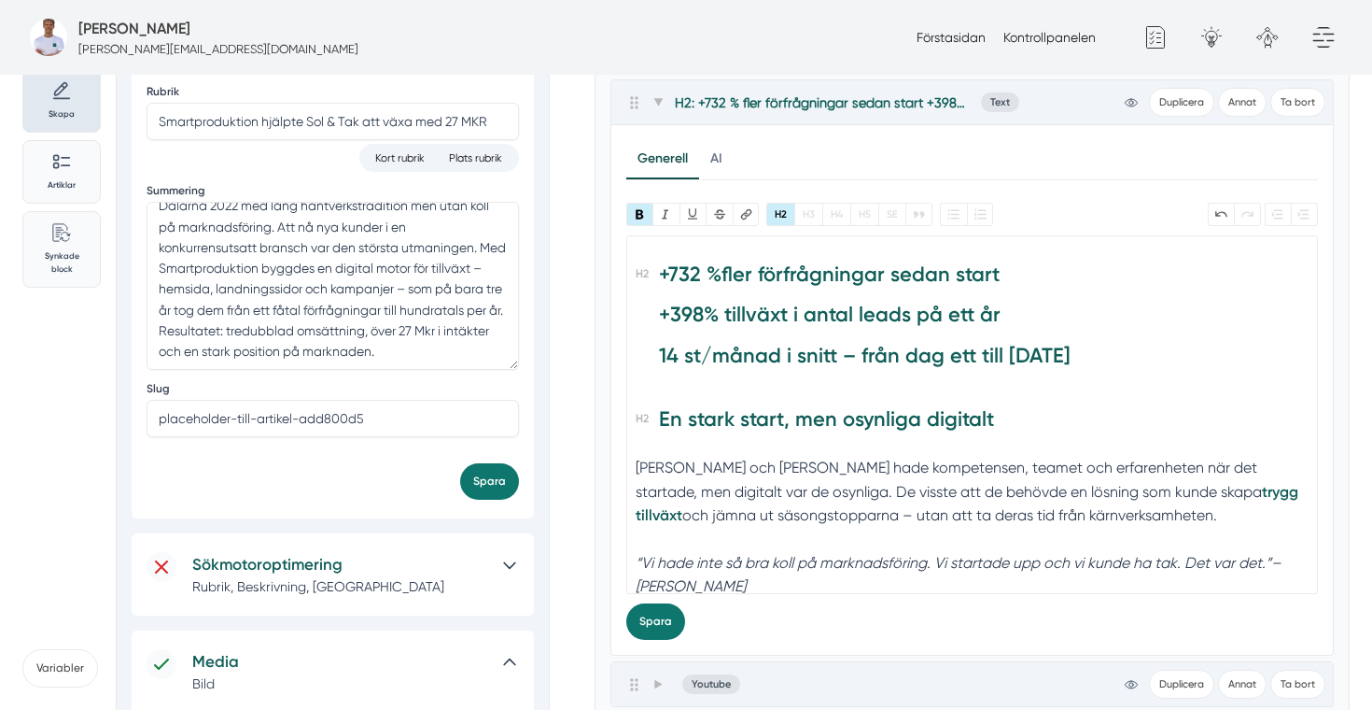
scroll to position [11, 0]
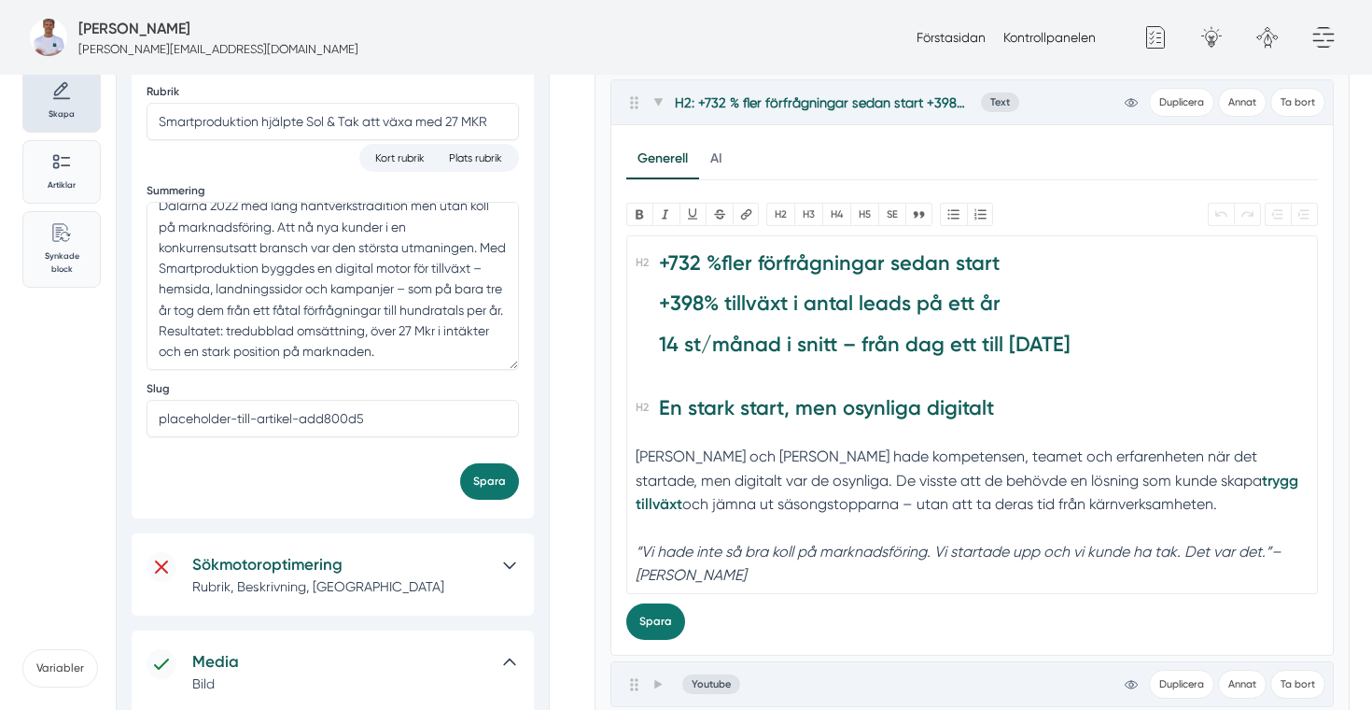
drag, startPoint x: 1093, startPoint y: 501, endPoint x: 636, endPoint y: 442, distance: 461.4
click at [636, 442] on trix-editor "+732 % fler förfrågningar sedan start +398% t illväxt i antal leads på ett år 1…" at bounding box center [972, 414] width 693 height 359
copy div "Felix och Markus hade kompetensen, teamet och erfarenheten när det startade, me…"
paste trix-editor "<h2><strong>+732 %</strong> fler förfrågningar sedan start<br><strong> </strong…"
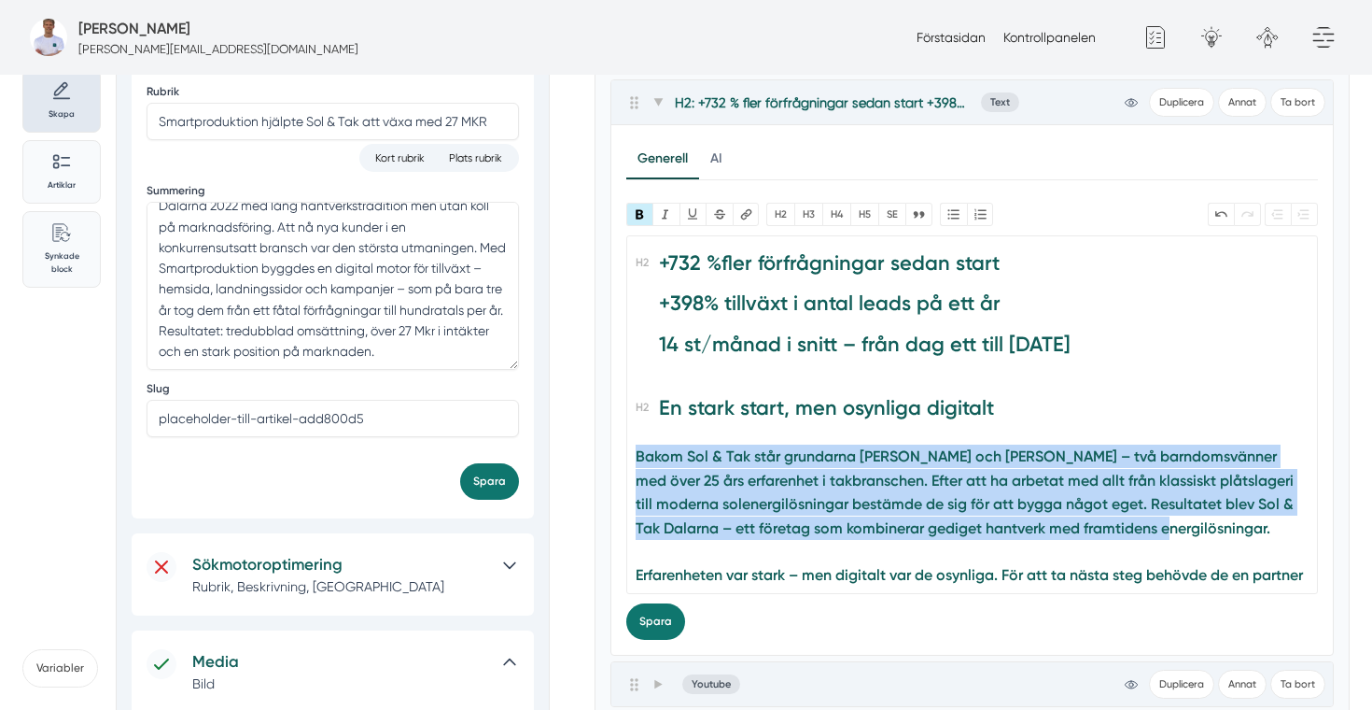
drag, startPoint x: 1181, startPoint y: 532, endPoint x: 630, endPoint y: 465, distance: 554.9
click at [630, 465] on trix-editor "+732 % fler förfrågningar sedan start +398% t illväxt i antal leads på ett år 1…" at bounding box center [972, 414] width 693 height 359
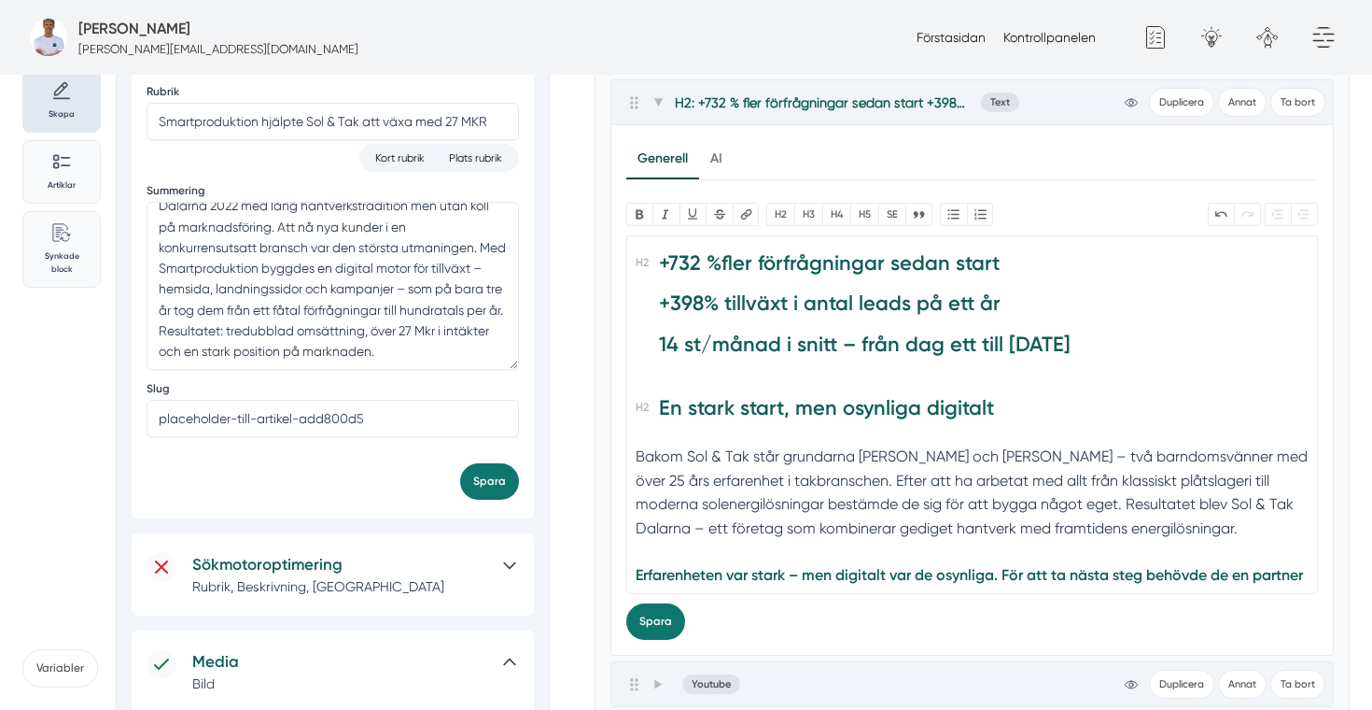
click at [1049, 455] on div "Bakom Sol & Tak står grundarna Felix och Markus – två barndomsvänner med över 2…" at bounding box center [972, 503] width 672 height 119
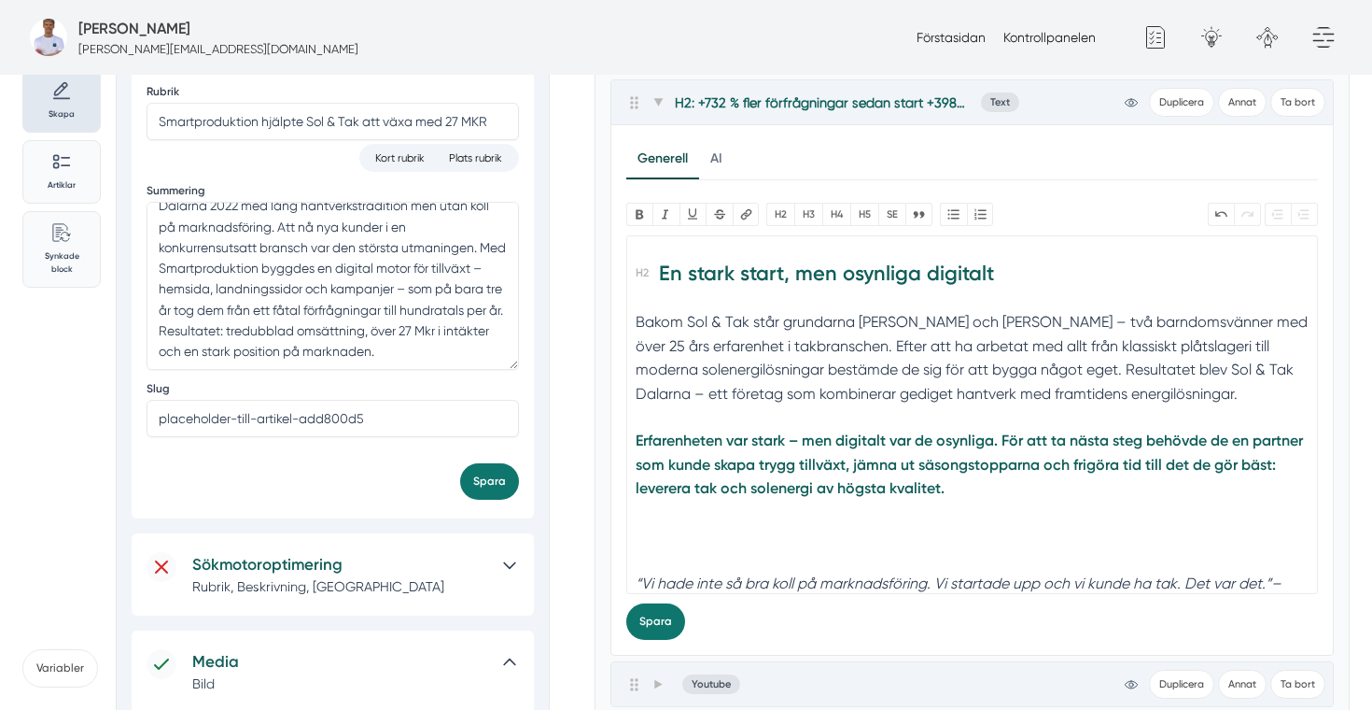
scroll to position [179, 0]
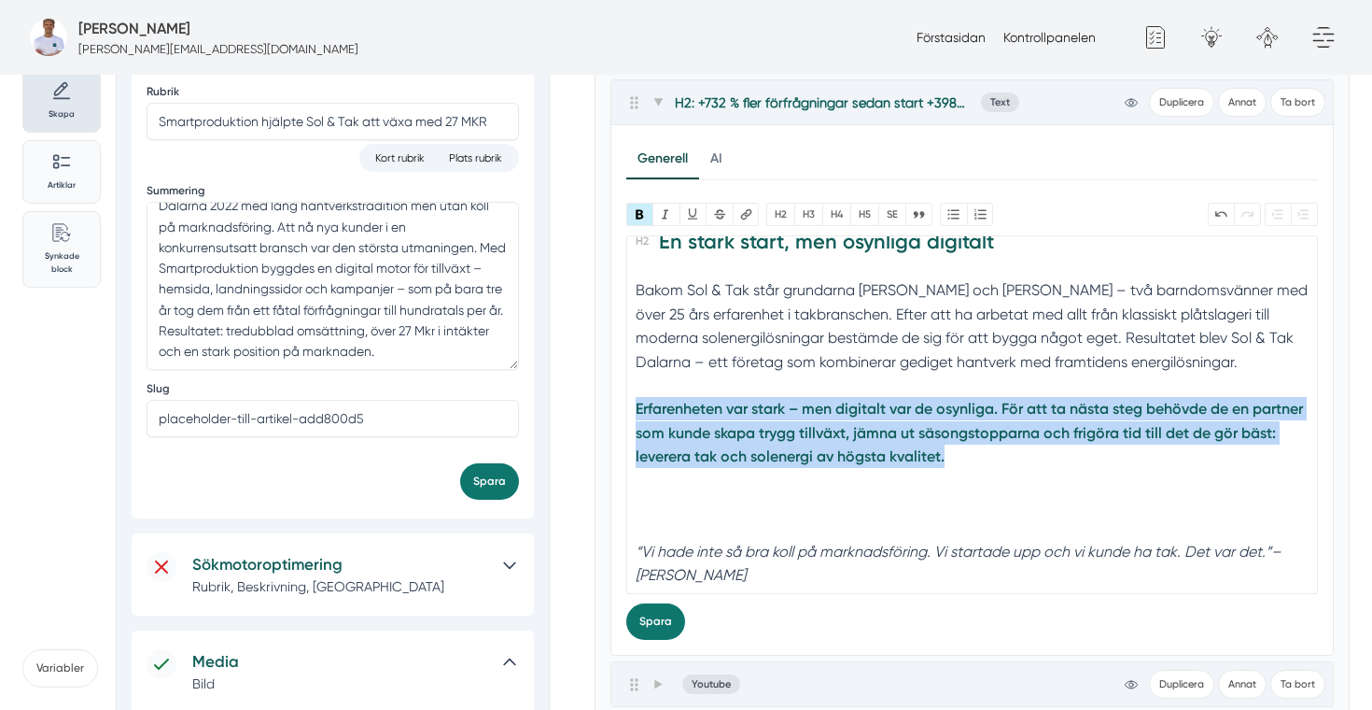
drag, startPoint x: 1049, startPoint y: 455, endPoint x: 635, endPoint y: 402, distance: 416.9
click at [635, 402] on trix-editor "+732 % fler förfrågningar sedan start +398% t illväxt i antal leads på ett år 1…" at bounding box center [972, 414] width 693 height 359
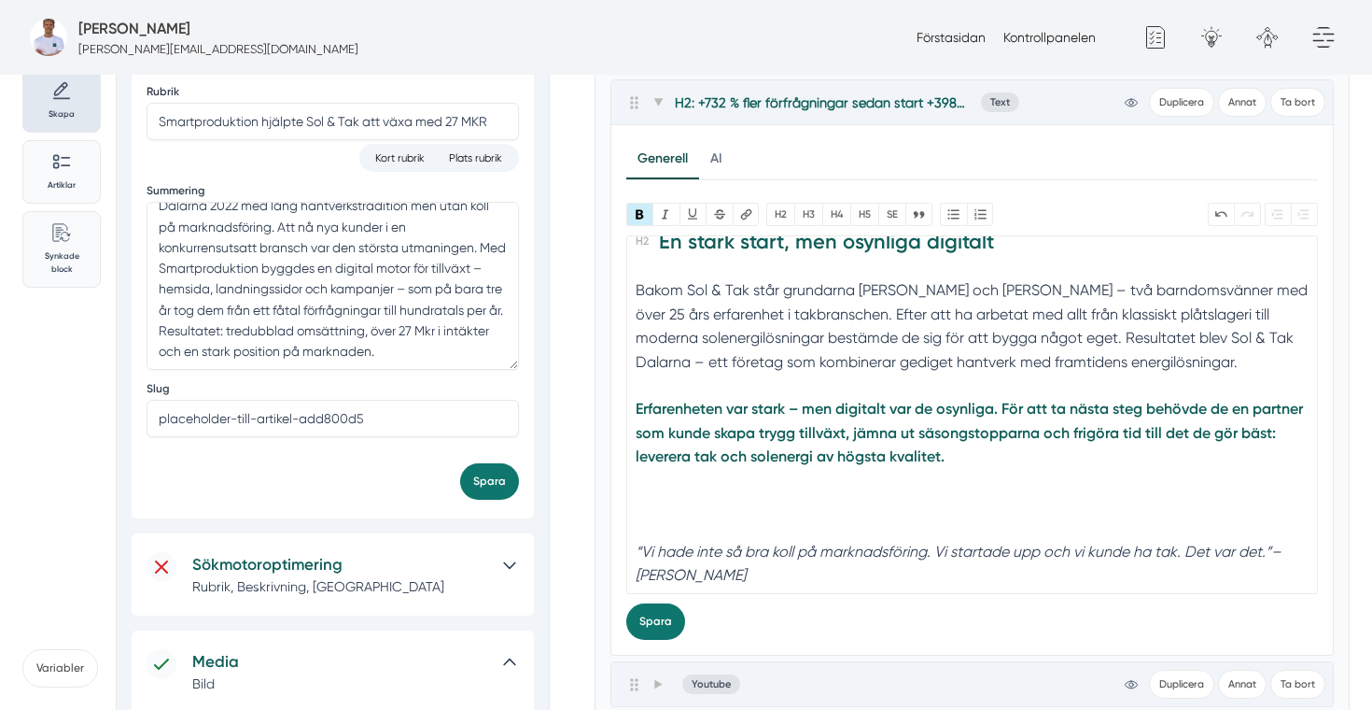
scroll to position [178, 0]
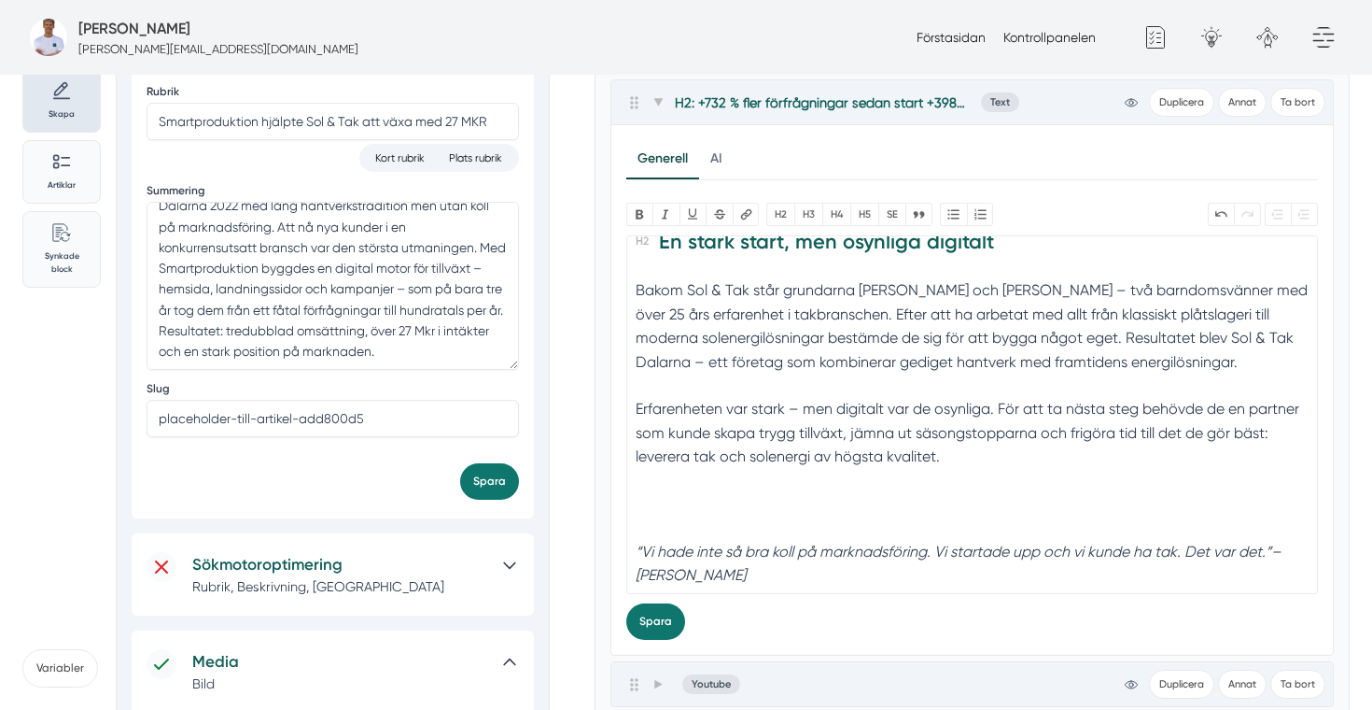
click at [713, 512] on div at bounding box center [972, 516] width 672 height 48
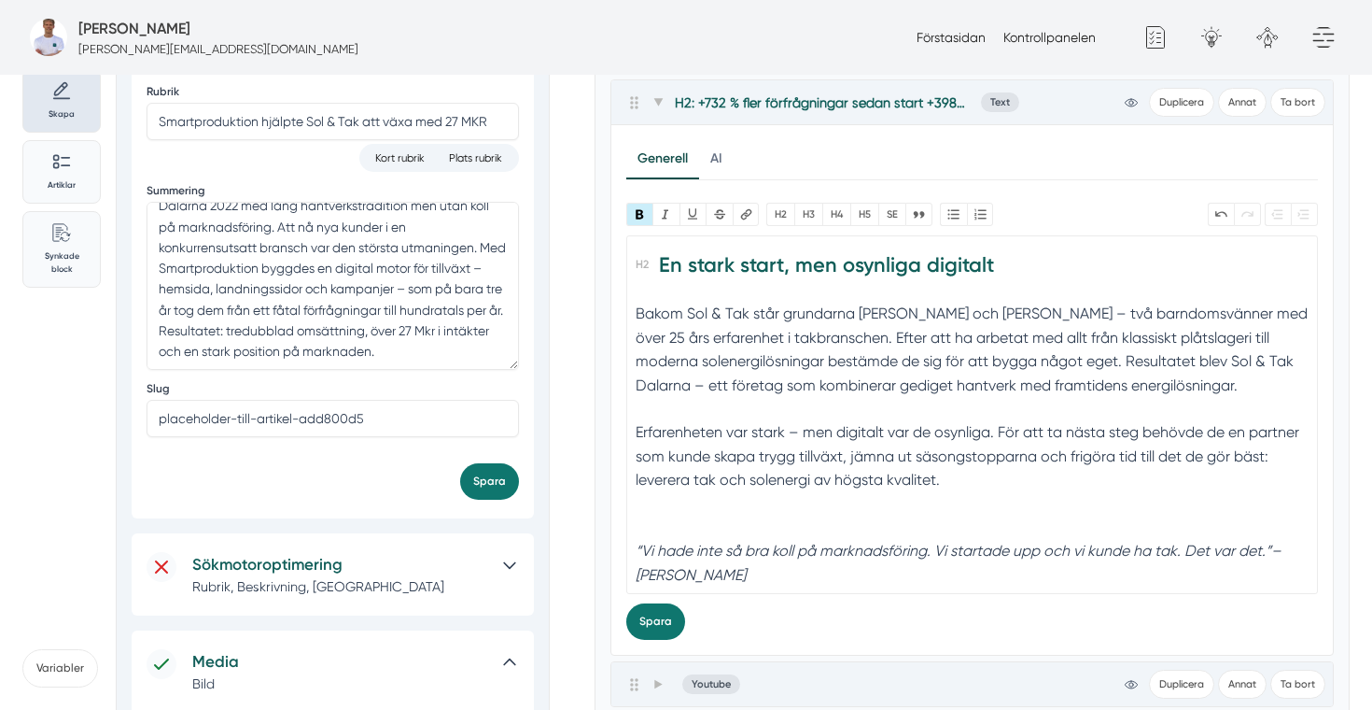
type trix-editor "<h2><strong>+732 %</strong> fler förfrågningar sedan start<br><strong> </strong…"
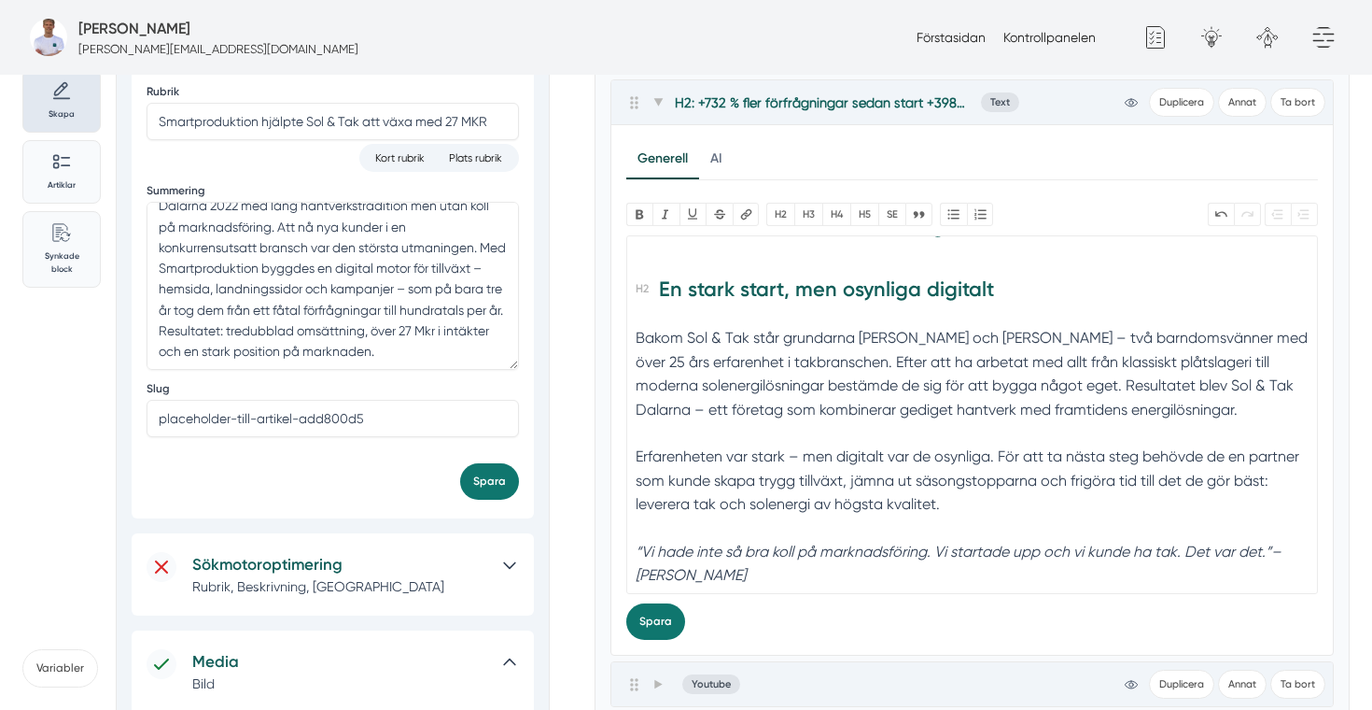
scroll to position [130, 0]
click at [648, 616] on button "Spara" at bounding box center [655, 621] width 59 height 36
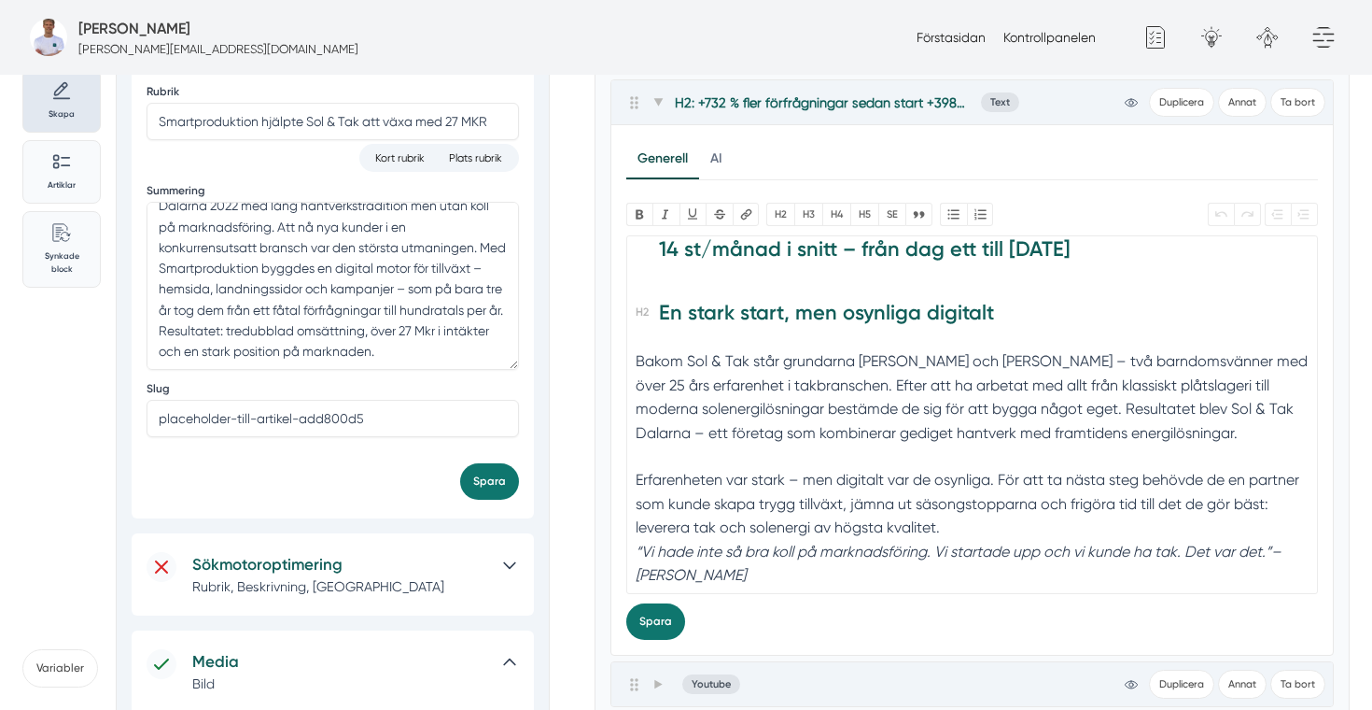
scroll to position [106, 0]
click at [979, 531] on div "Erfarenheten var stark – men digitalt var de osynliga. För att ta nästa steg be…" at bounding box center [972, 503] width 672 height 71
type trix-editor "<h2><strong>+732 %</strong> fler förfrågningar sedan start<br><strong> </strong…"
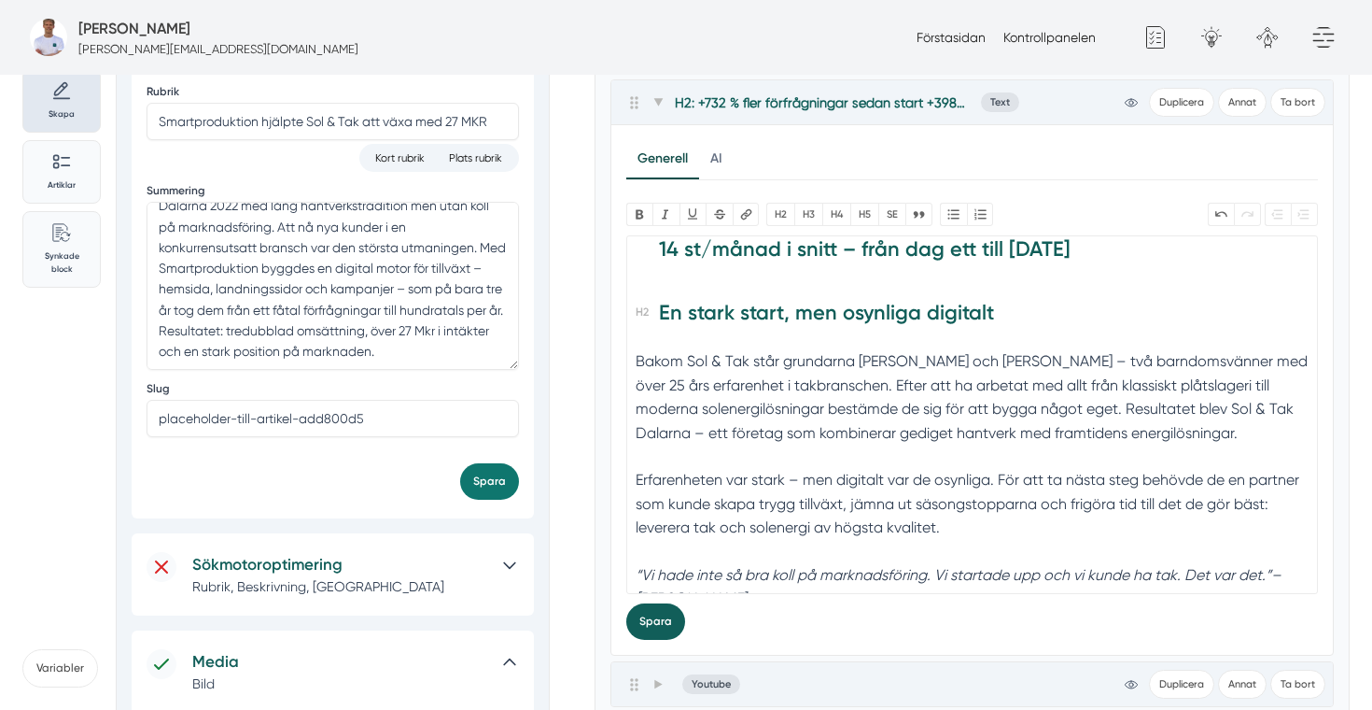
click at [657, 626] on button "Spara" at bounding box center [655, 621] width 59 height 36
click at [499, 478] on button "Spara" at bounding box center [489, 481] width 59 height 36
click at [644, 611] on button "Spara" at bounding box center [655, 621] width 59 height 36
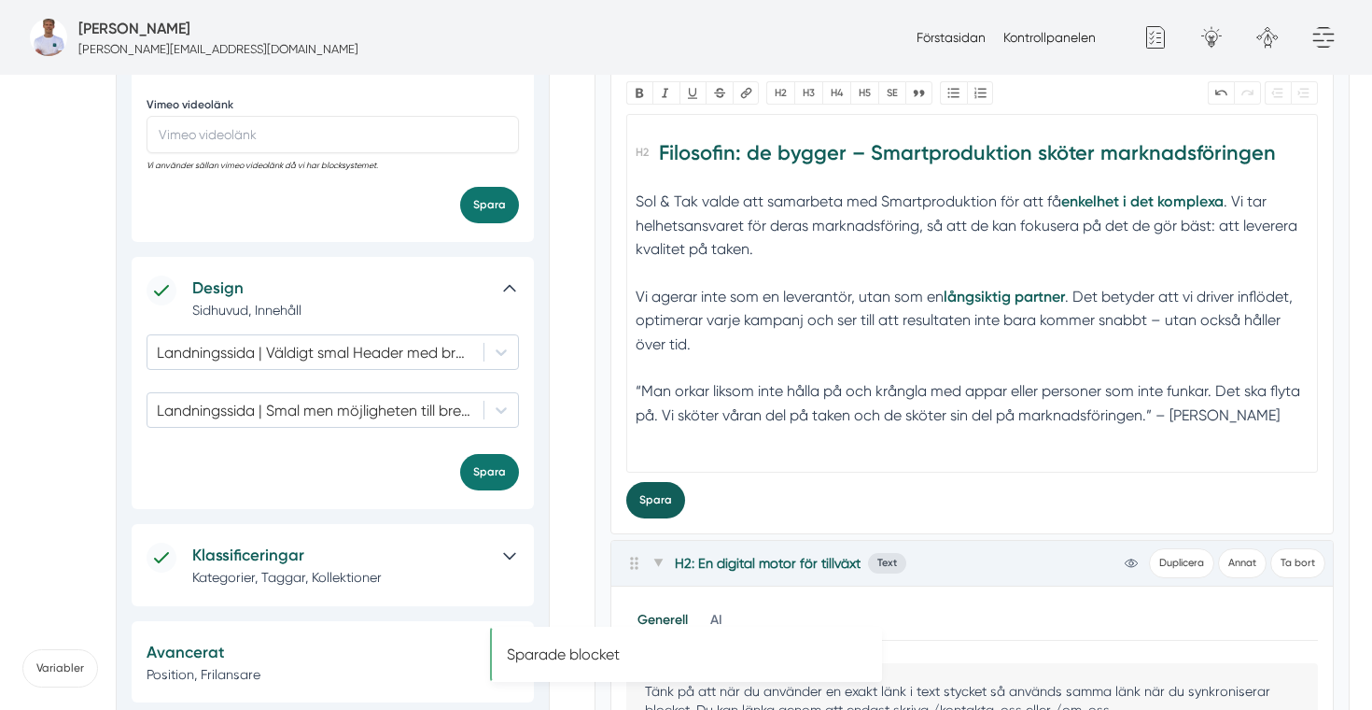
click at [654, 506] on button "Spara" at bounding box center [655, 500] width 59 height 36
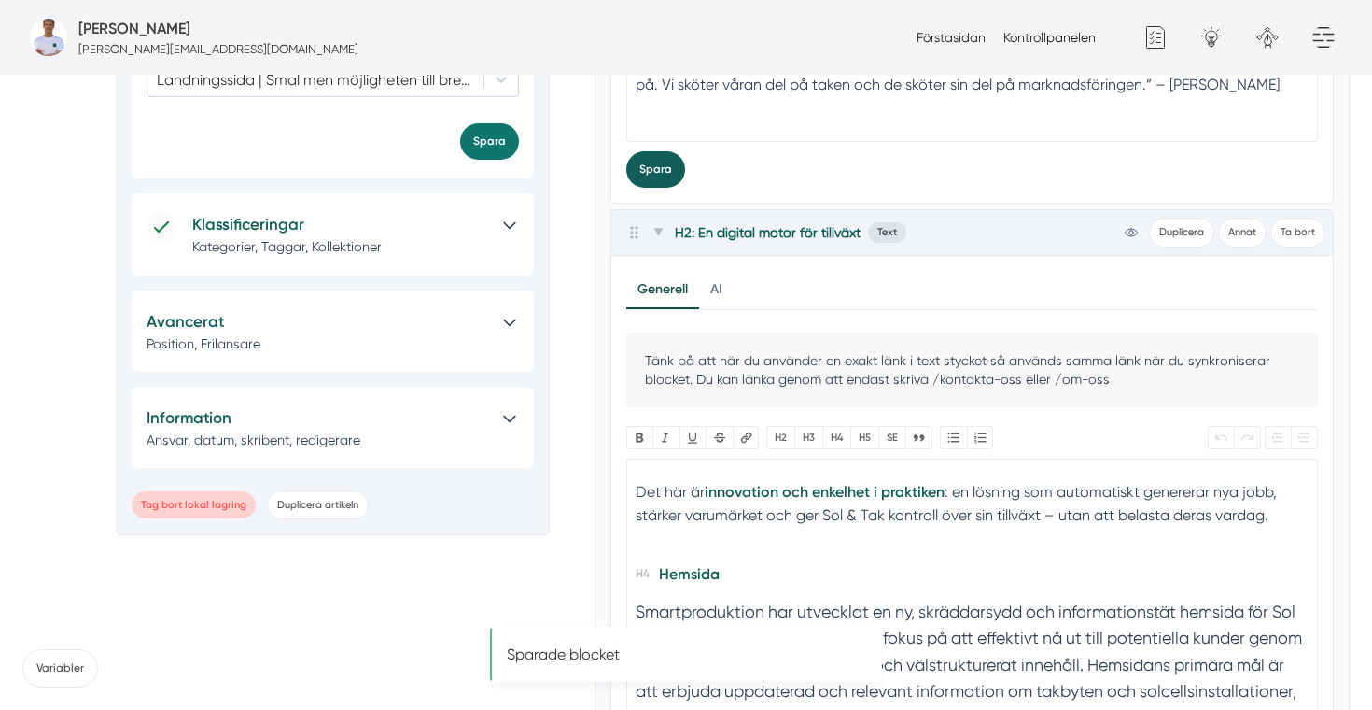
scroll to position [183, 0]
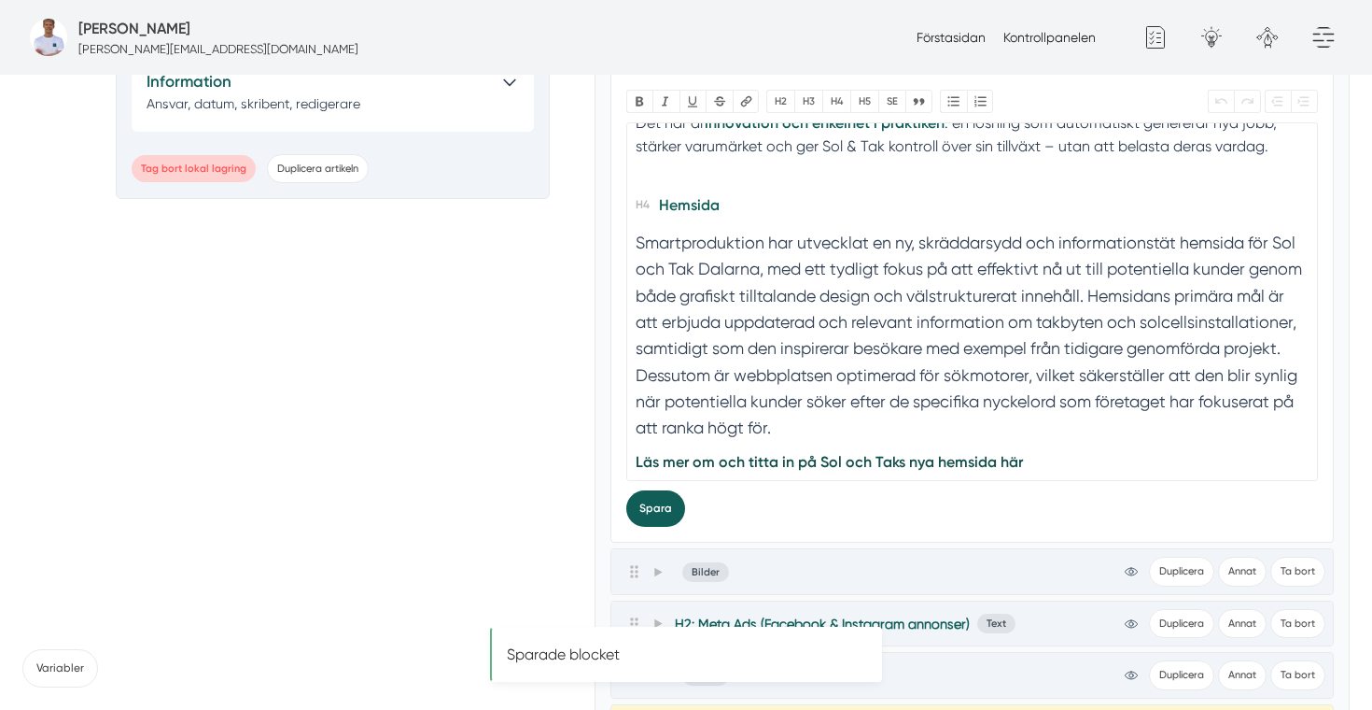
click at [636, 500] on button "Spara" at bounding box center [655, 508] width 59 height 36
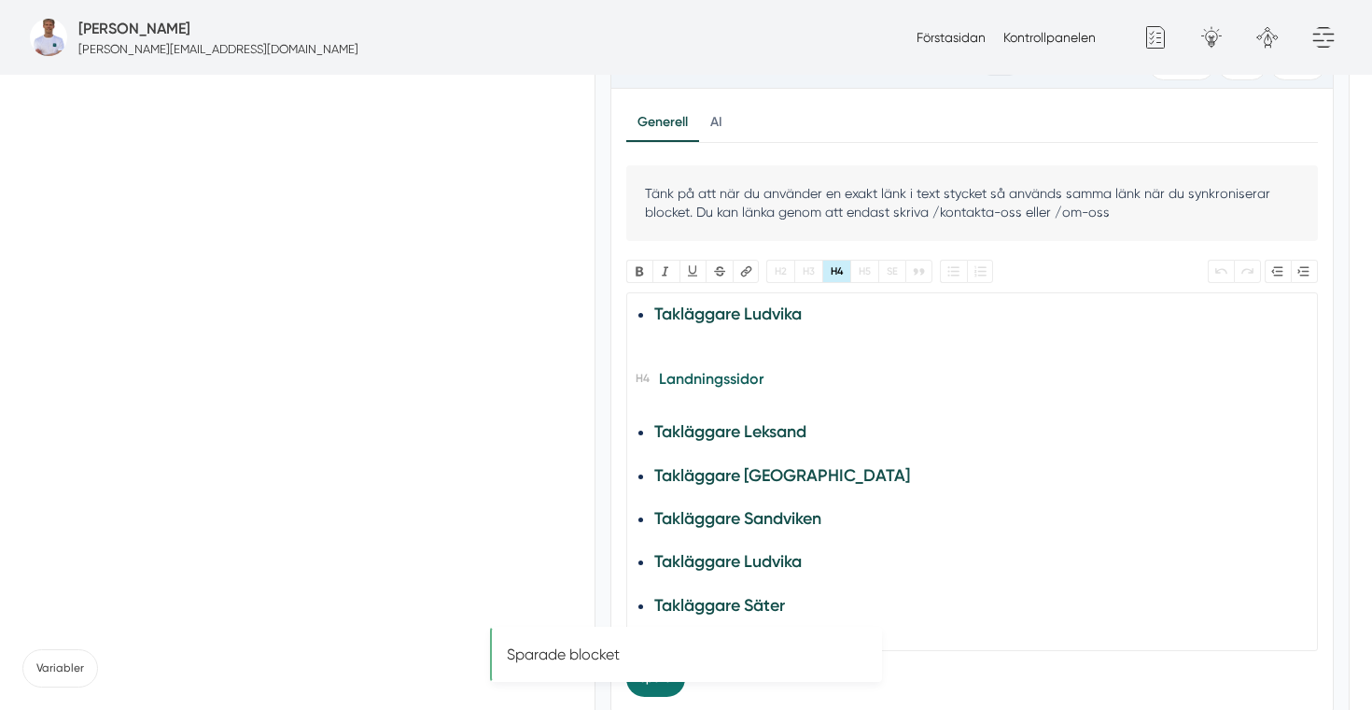
scroll to position [402, 0]
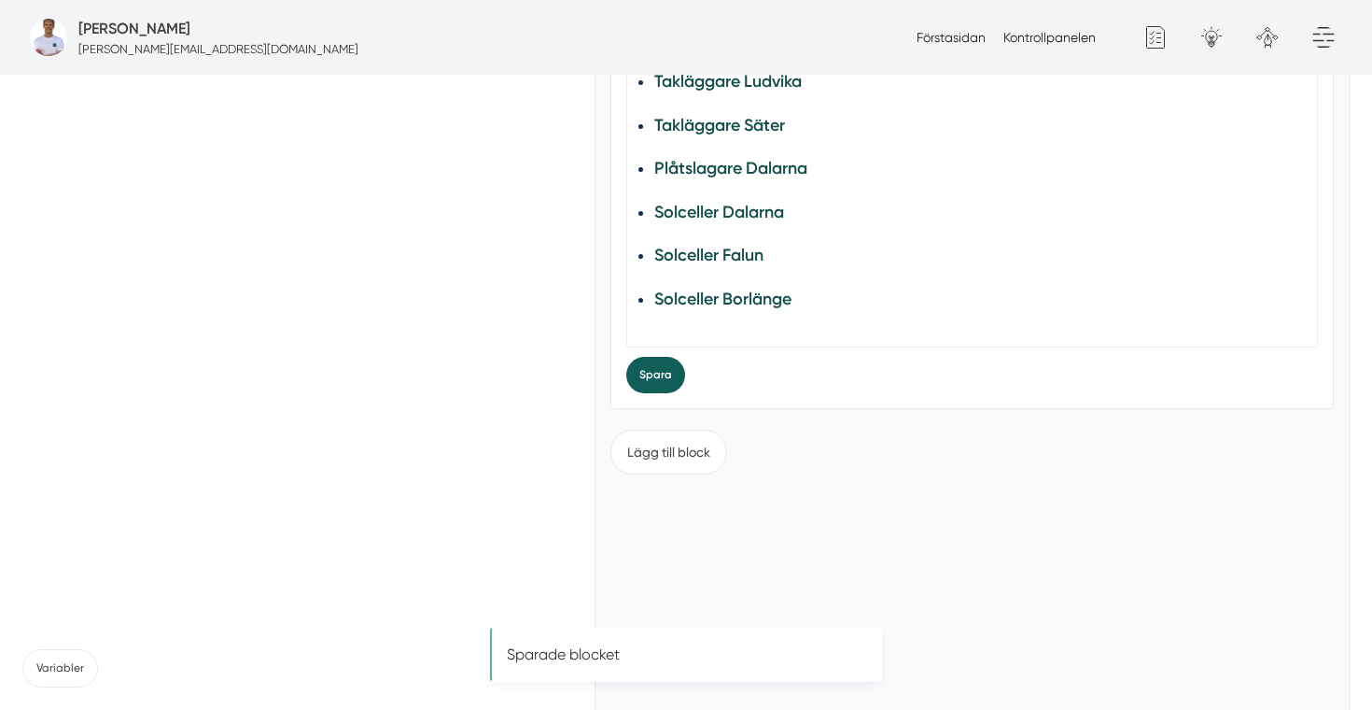
click at [662, 383] on button "Spara" at bounding box center [655, 375] width 59 height 36
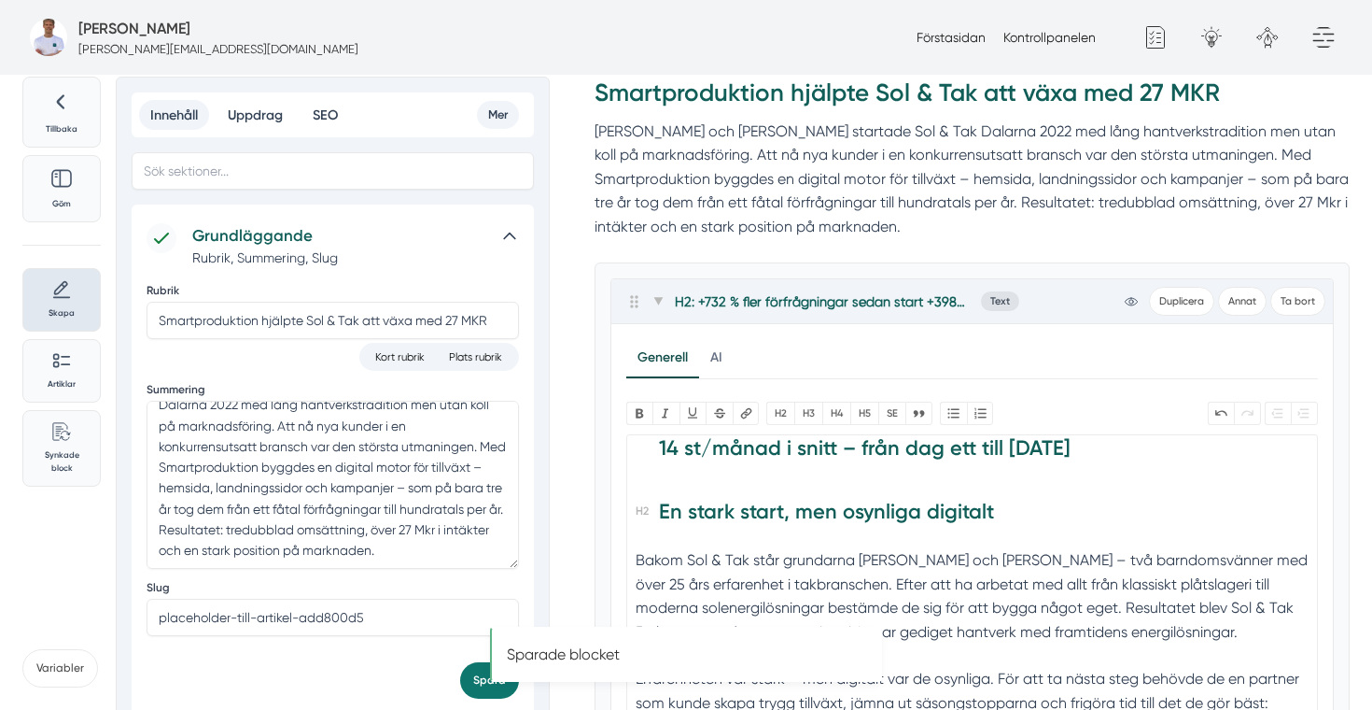
scroll to position [0, 0]
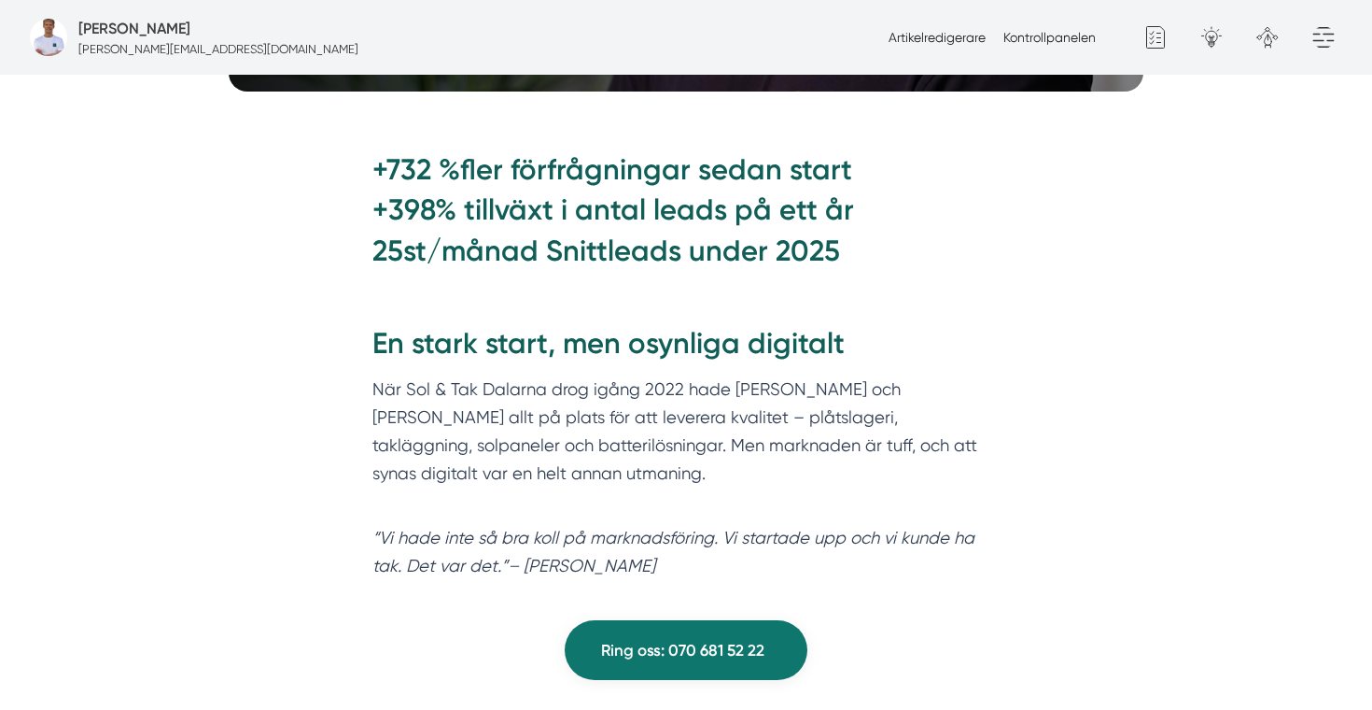
scroll to position [999, 0]
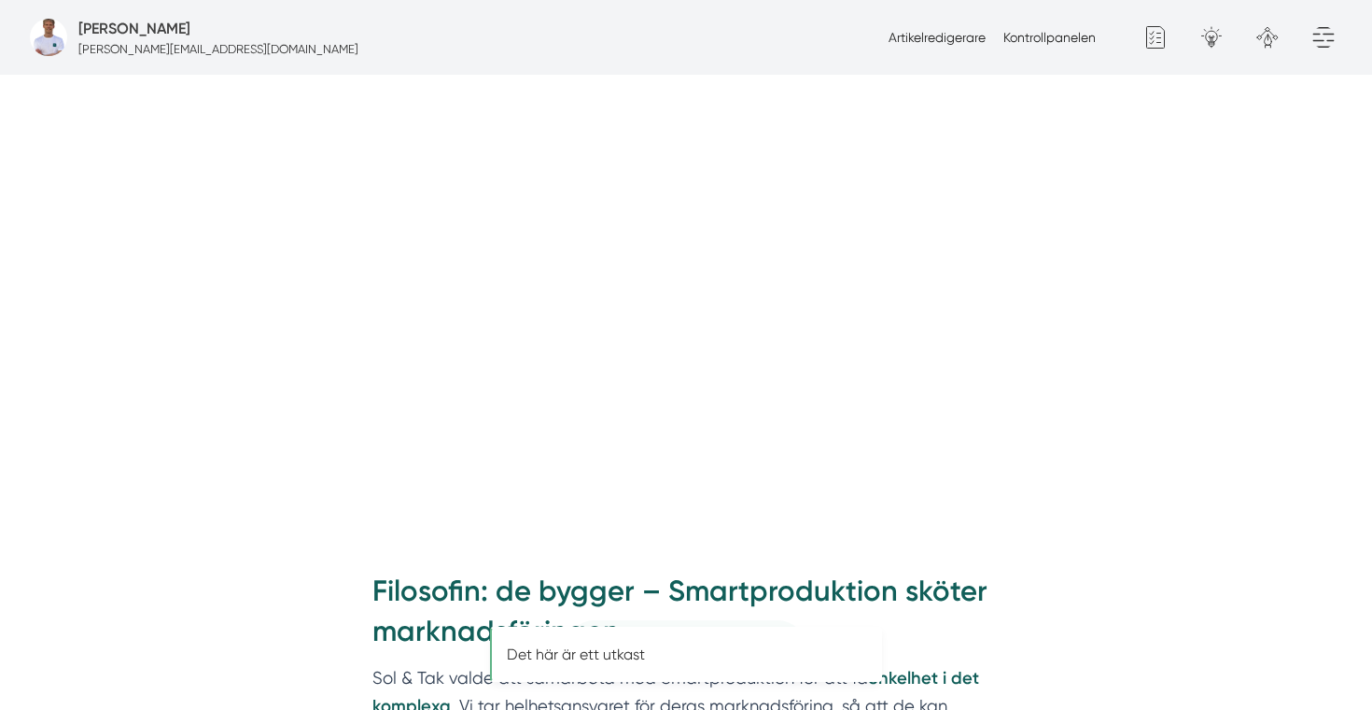
scroll to position [999, 0]
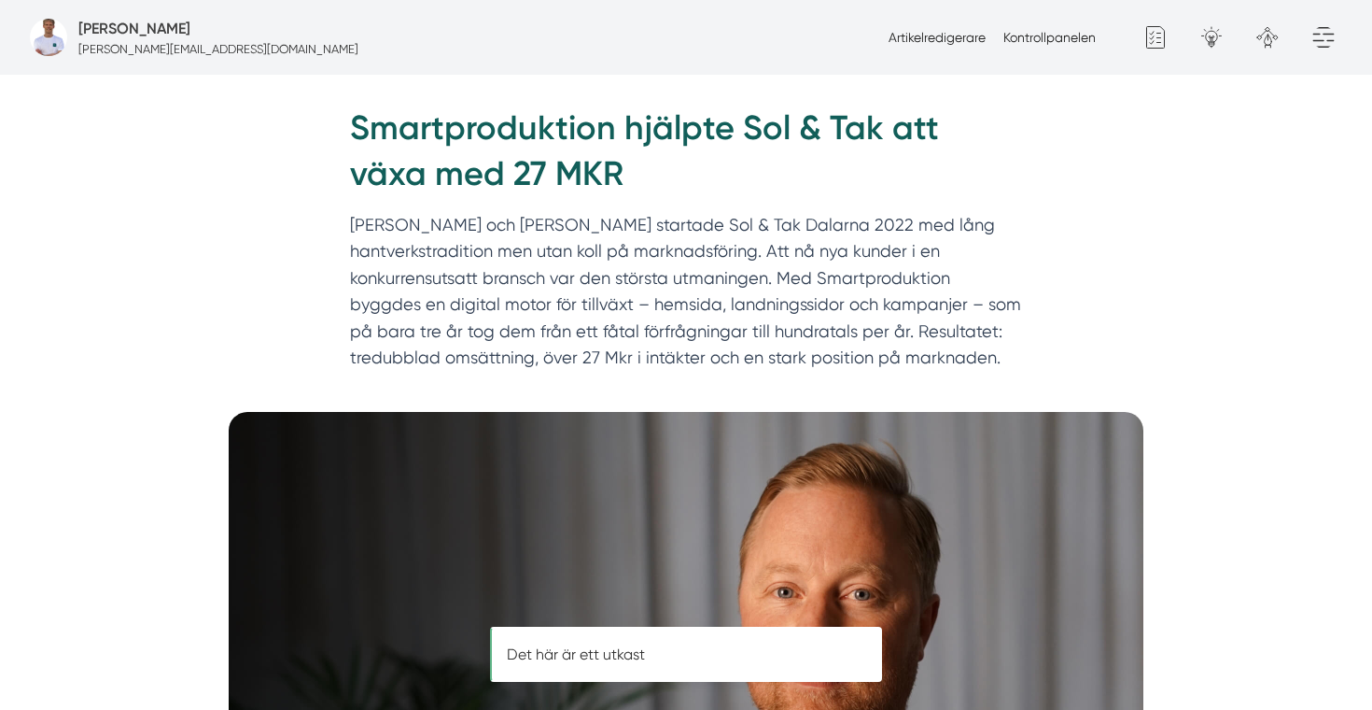
scroll to position [152, 0]
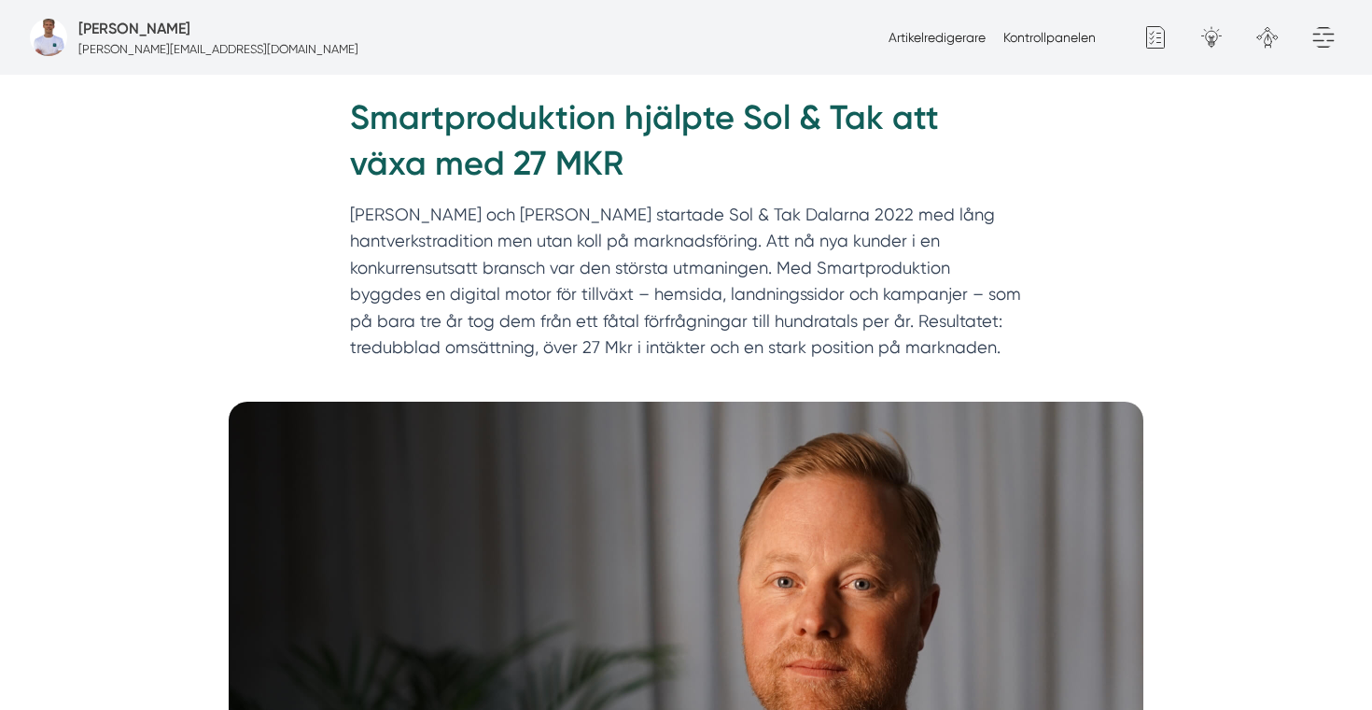
scroll to position [161, 0]
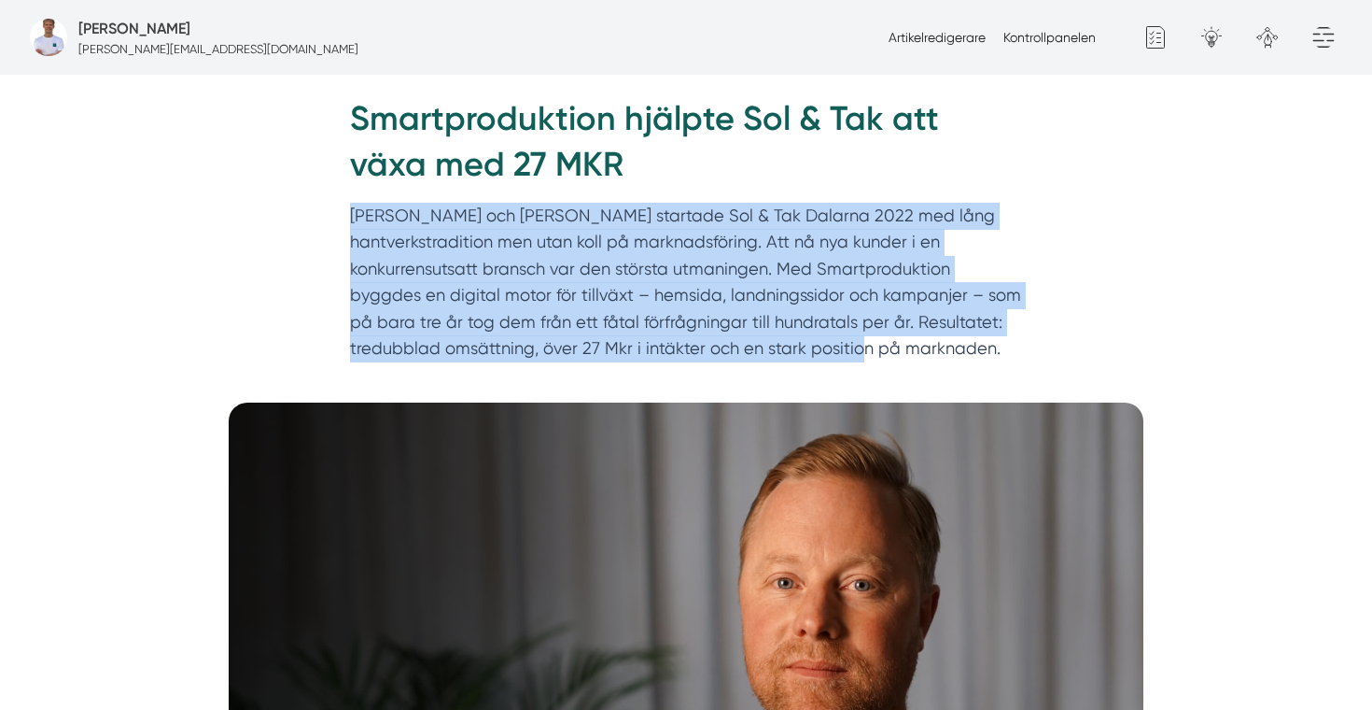
drag, startPoint x: 718, startPoint y: 364, endPoint x: 319, endPoint y: 214, distance: 426.1
click at [319, 213] on div "Hem » Kundcase » Smartproduktion hjälpte Sol & Tak att växa med 27 MKR Smartpro…" at bounding box center [686, 238] width 1372 height 329
copy p "Felix och Markus startade Sol & Tak Dalarna 2022 med lång hantverkstradition me…"
click at [541, 240] on p "Felix och Markus startade Sol & Tak Dalarna 2022 med lång hantverkstradition me…" at bounding box center [686, 287] width 672 height 169
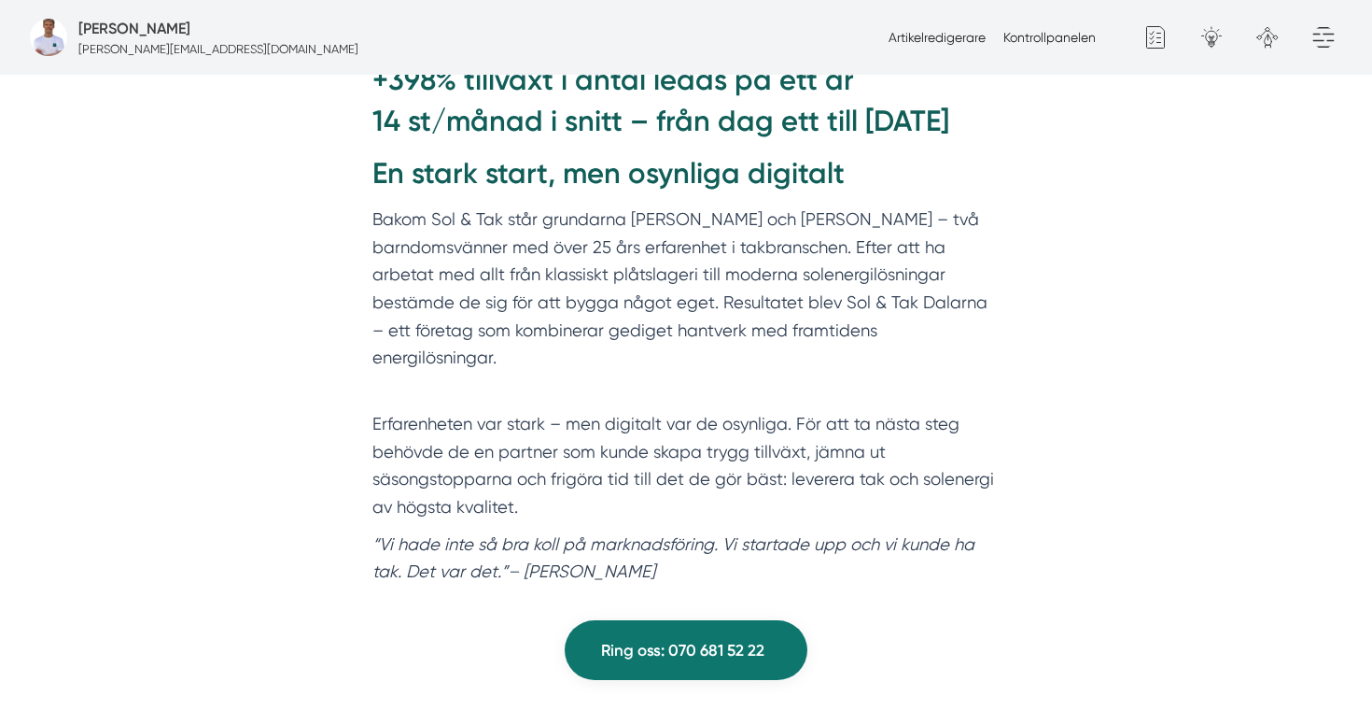
scroll to position [1168, 0]
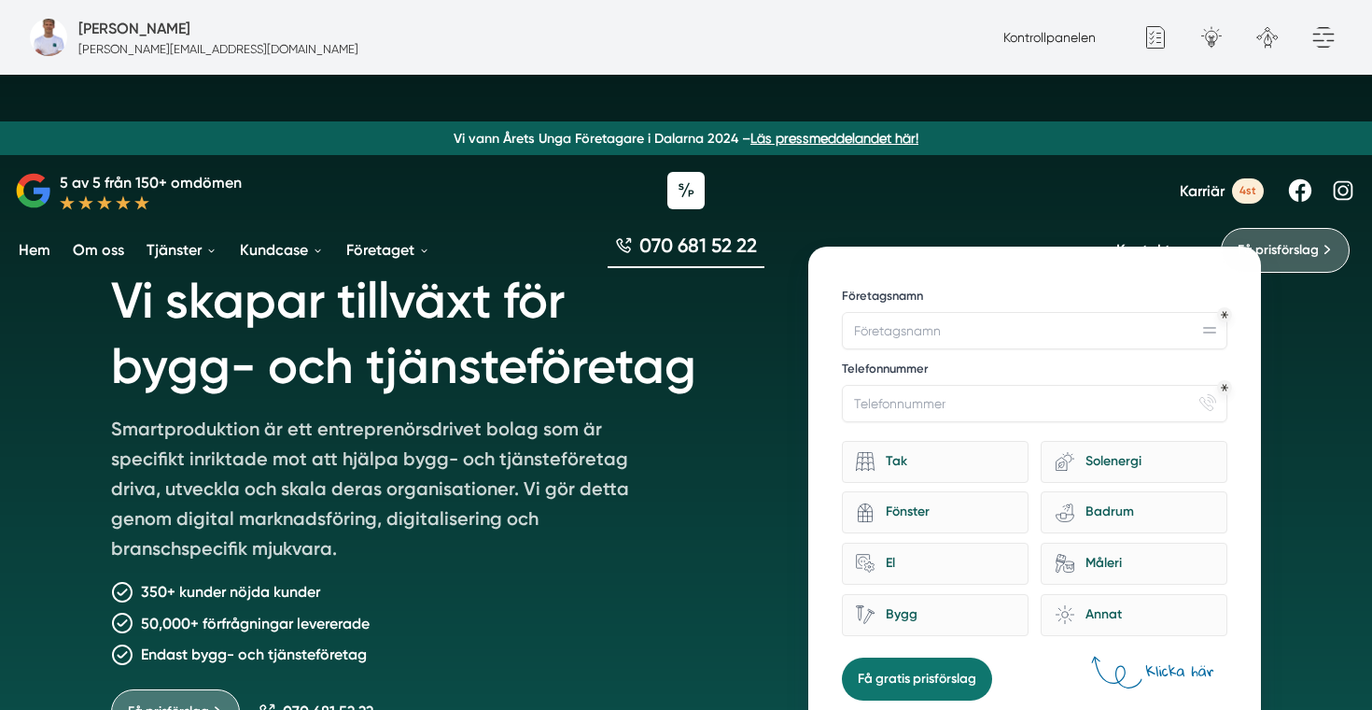
click at [1215, 190] on span "Karriär" at bounding box center [1202, 191] width 45 height 18
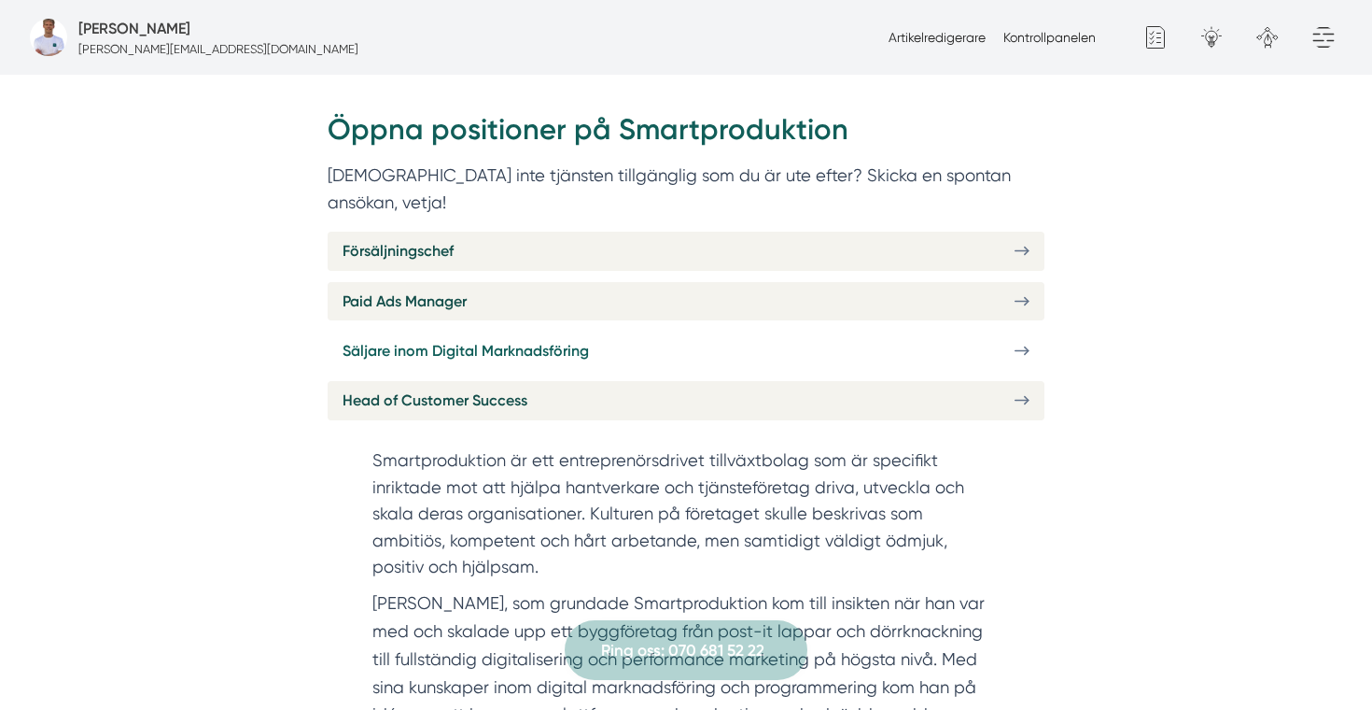
scroll to position [574, 0]
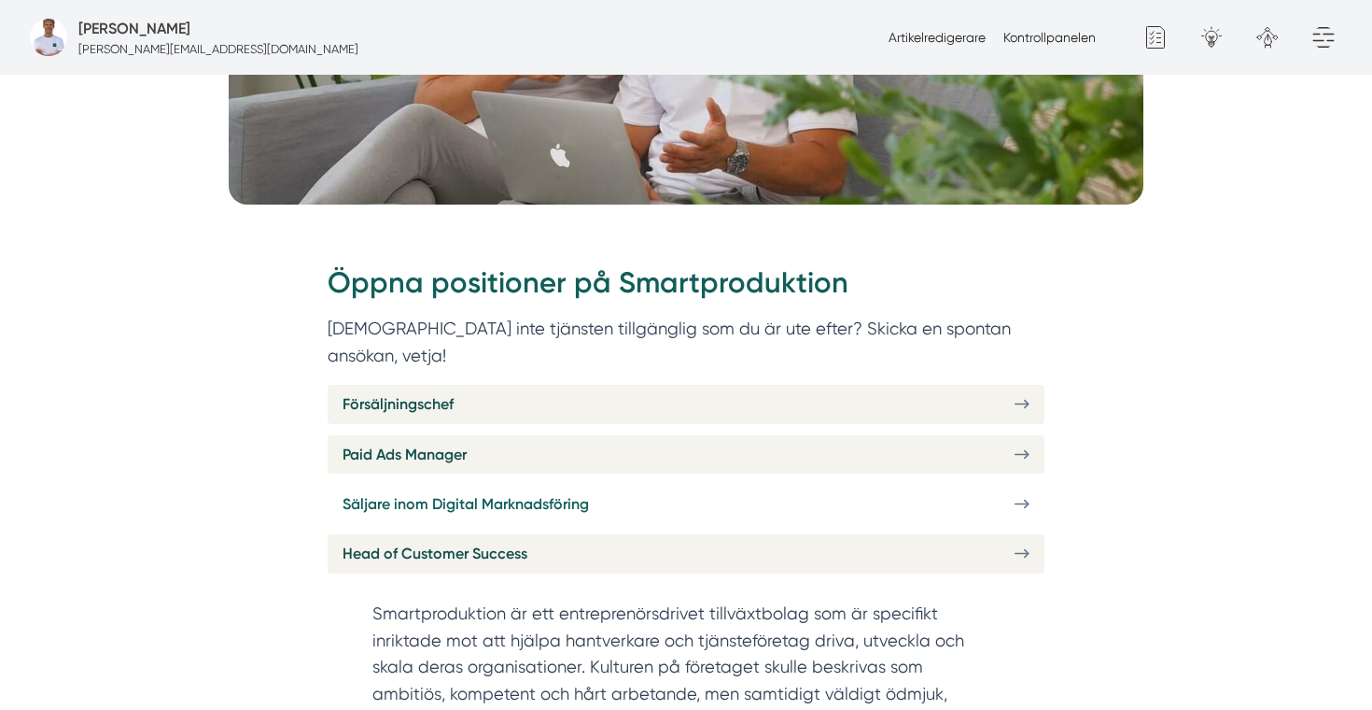
click at [431, 492] on span "Säljare inom Digital Marknadsföring" at bounding box center [466, 503] width 246 height 23
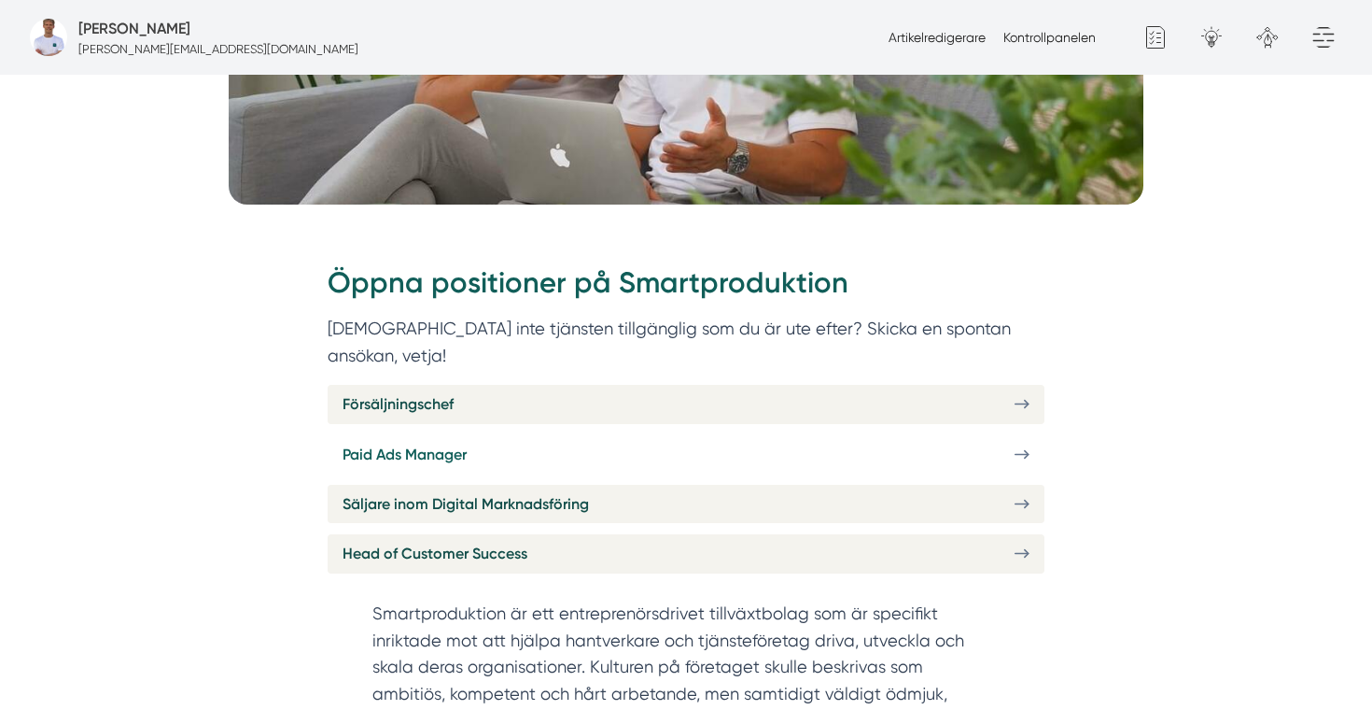
click at [539, 435] on link "Paid Ads Manager" at bounding box center [686, 454] width 717 height 38
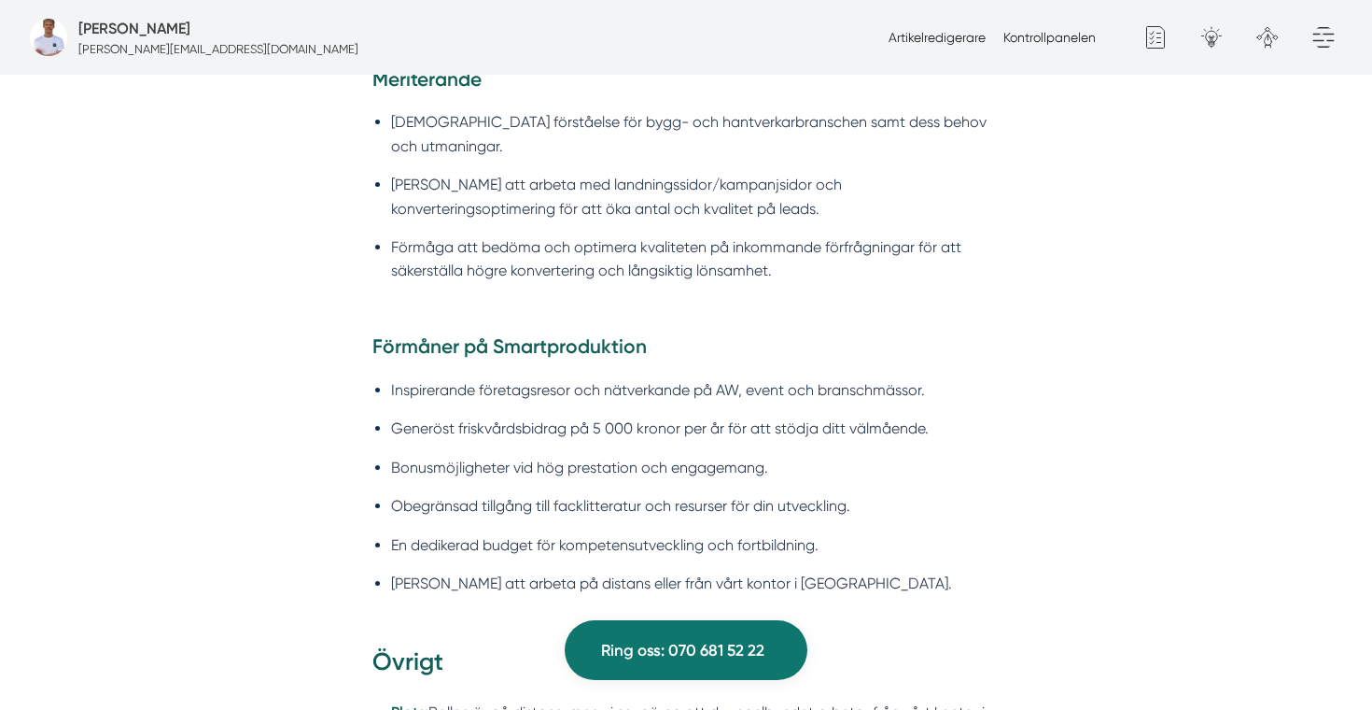
scroll to position [2515, 0]
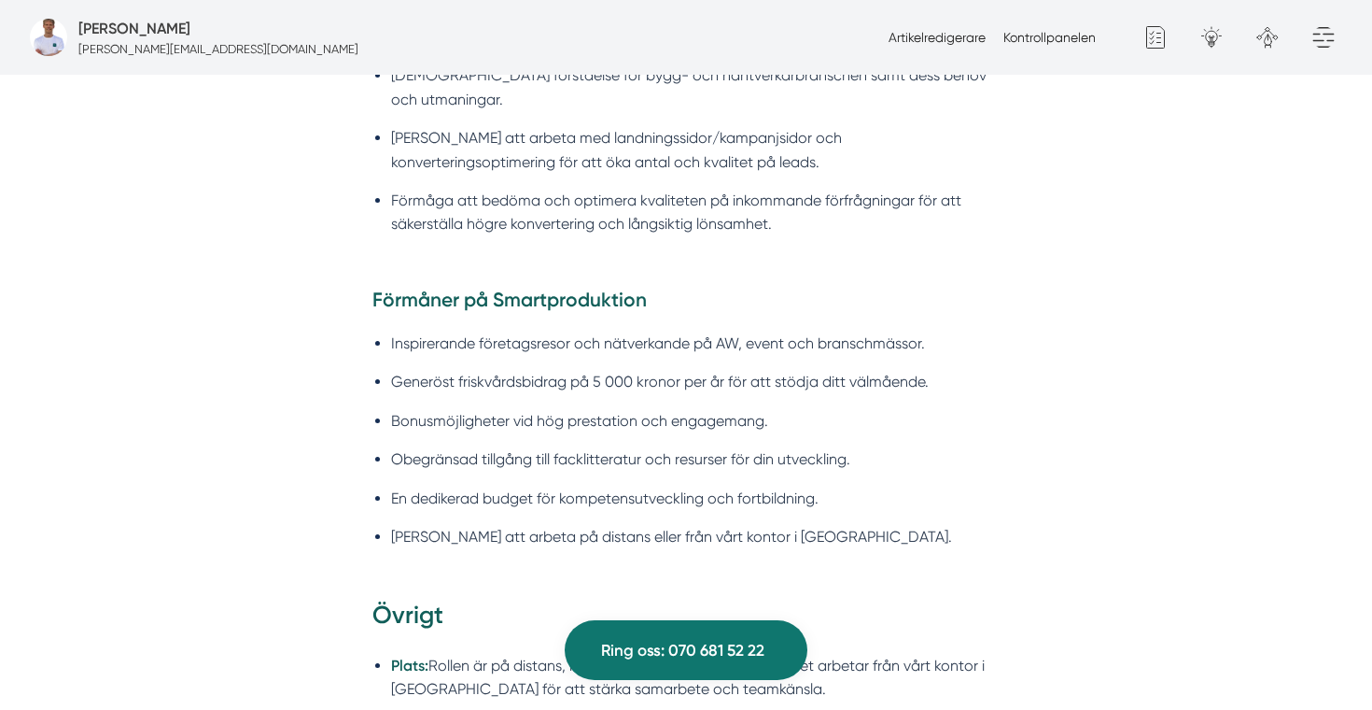
click at [563, 525] on li "[PERSON_NAME] att arbeta på distans eller från vårt kontor i [GEOGRAPHIC_DATA]." at bounding box center [695, 536] width 609 height 23
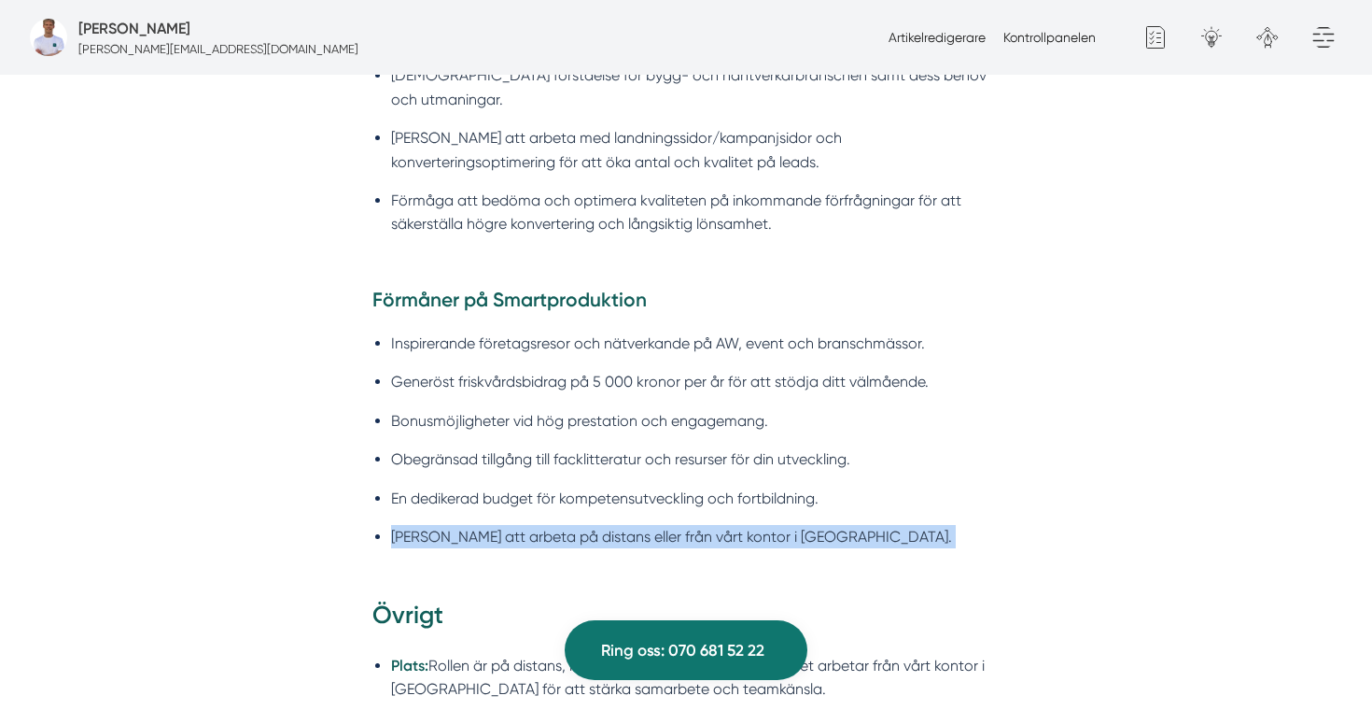
click at [563, 525] on li "[PERSON_NAME] att arbeta på distans eller från vårt kontor i [GEOGRAPHIC_DATA]." at bounding box center [695, 536] width 609 height 23
copy div "[PERSON_NAME] att arbeta på distans eller från vårt kontor i [GEOGRAPHIC_DATA]."
